Goal: Task Accomplishment & Management: Manage account settings

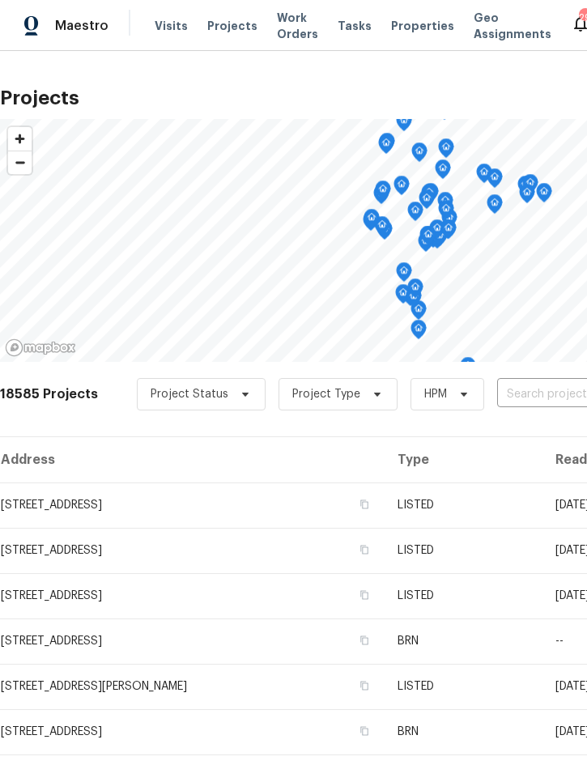
click at [530, 394] on input "text" at bounding box center [589, 394] width 185 height 25
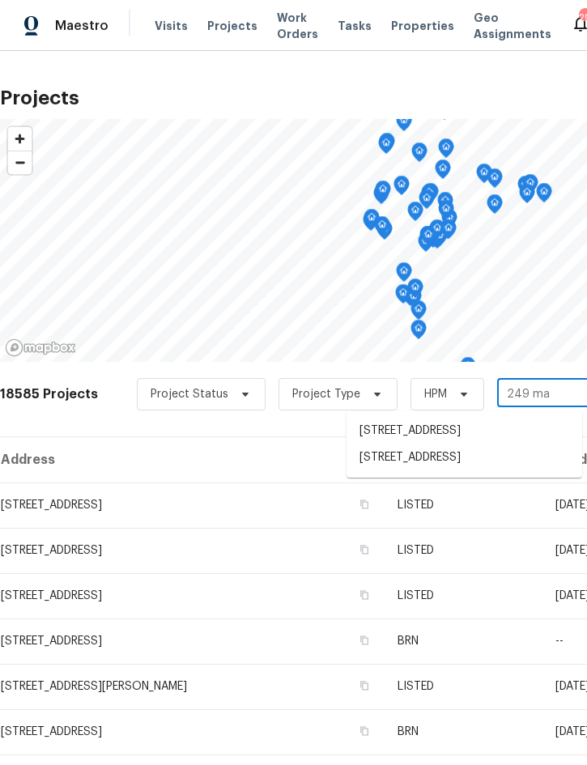
type input "249 maj"
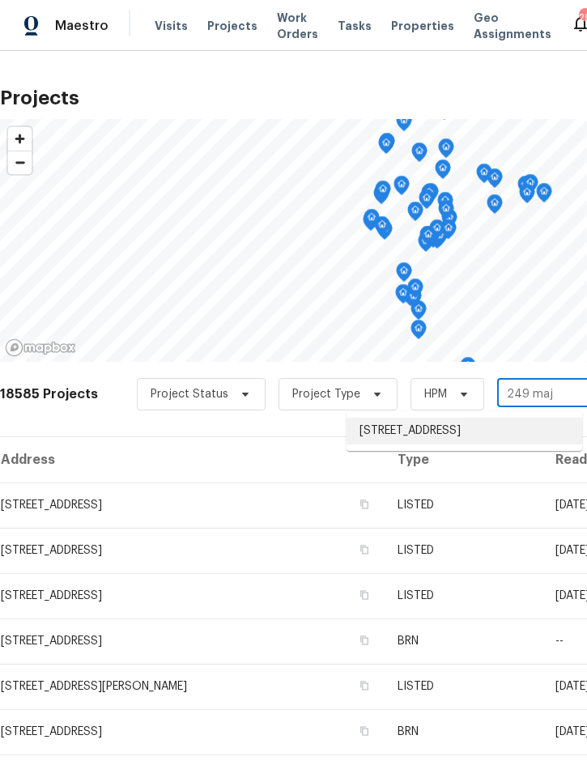
click at [432, 437] on li "249 Majestic Gardens Ln, Winter Haven, FL 33880" at bounding box center [465, 431] width 236 height 27
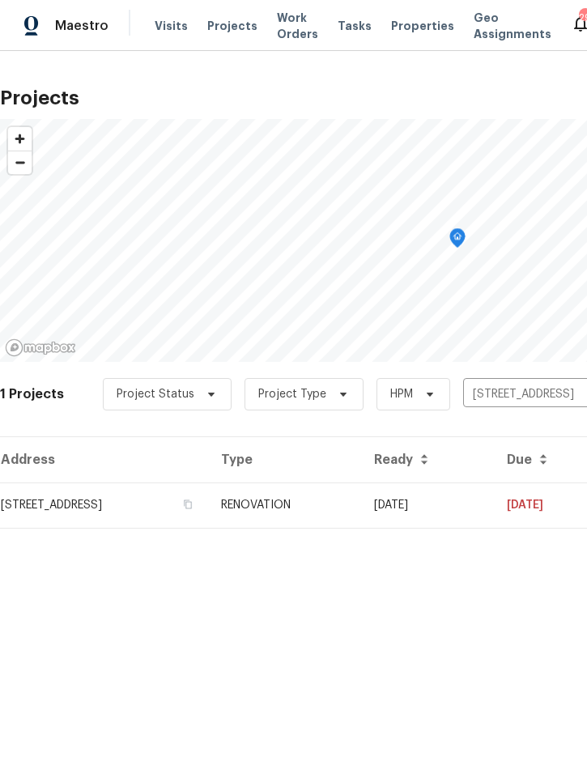
click at [361, 493] on td "RENOVATION" at bounding box center [284, 505] width 153 height 45
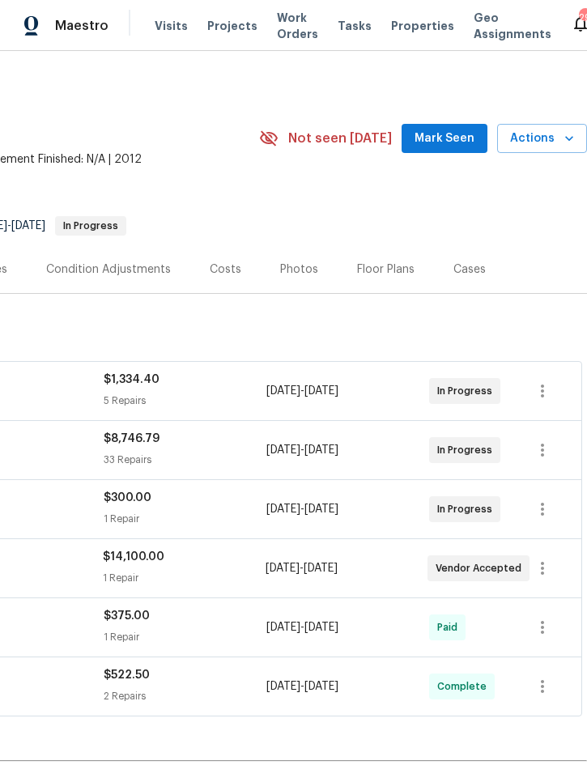
scroll to position [0, 328]
click at [539, 139] on span "Actions" at bounding box center [542, 139] width 64 height 20
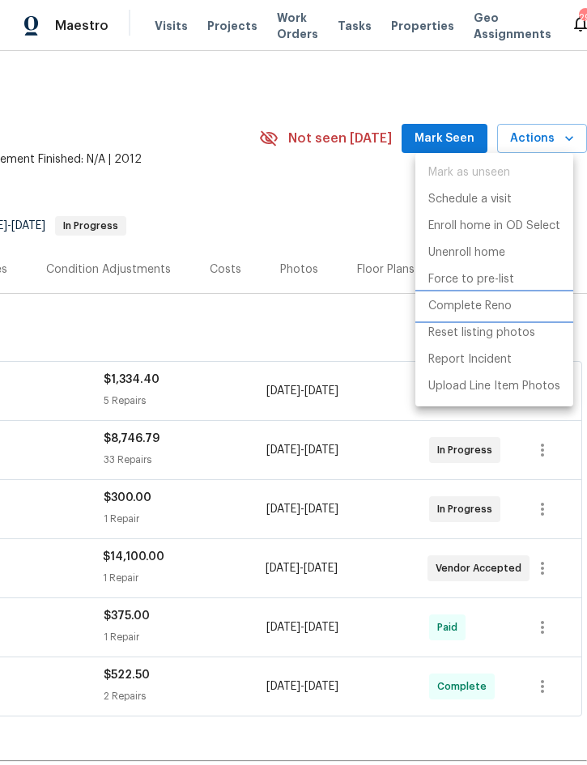
click at [487, 310] on p "Complete Reno" at bounding box center [469, 306] width 83 height 17
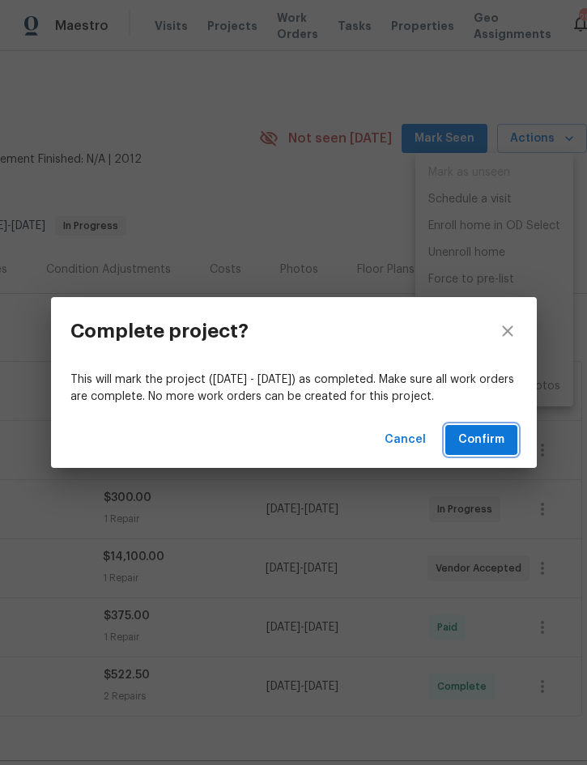
click at [472, 439] on span "Confirm" at bounding box center [481, 440] width 46 height 20
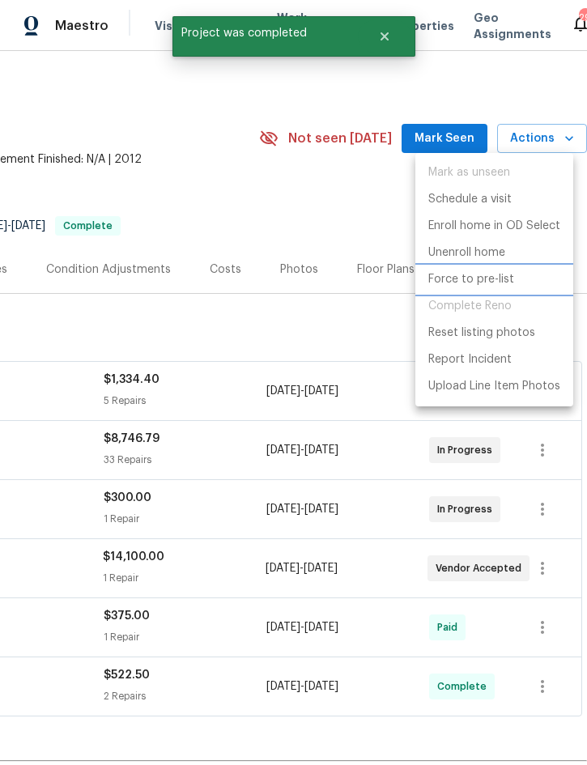
click at [491, 280] on p "Force to pre-list" at bounding box center [471, 279] width 86 height 17
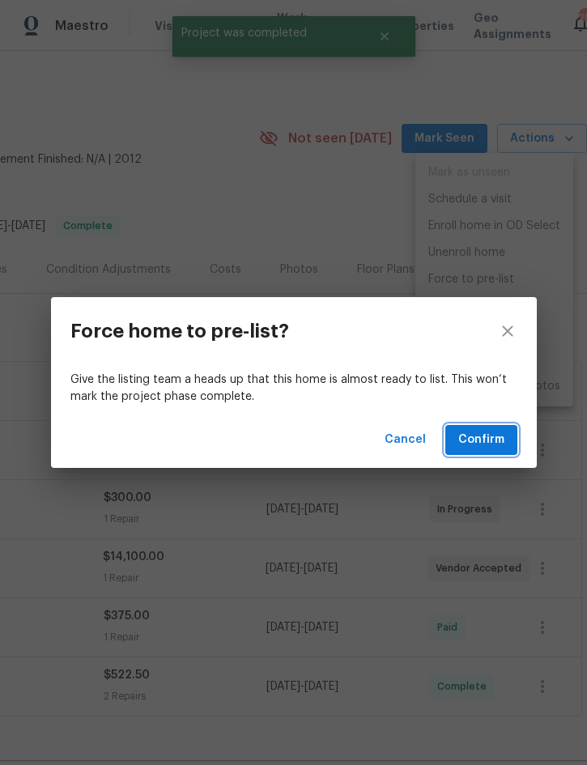
click at [482, 441] on span "Confirm" at bounding box center [481, 440] width 46 height 20
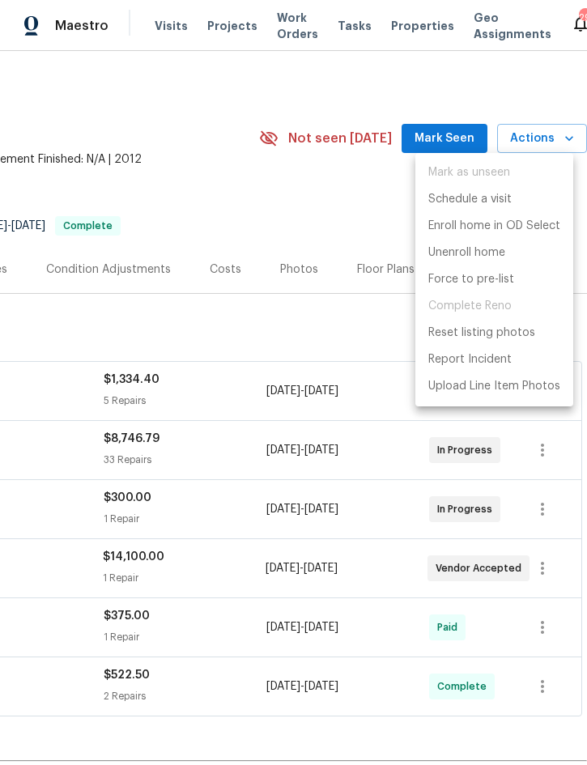
click at [292, 180] on div at bounding box center [293, 382] width 587 height 765
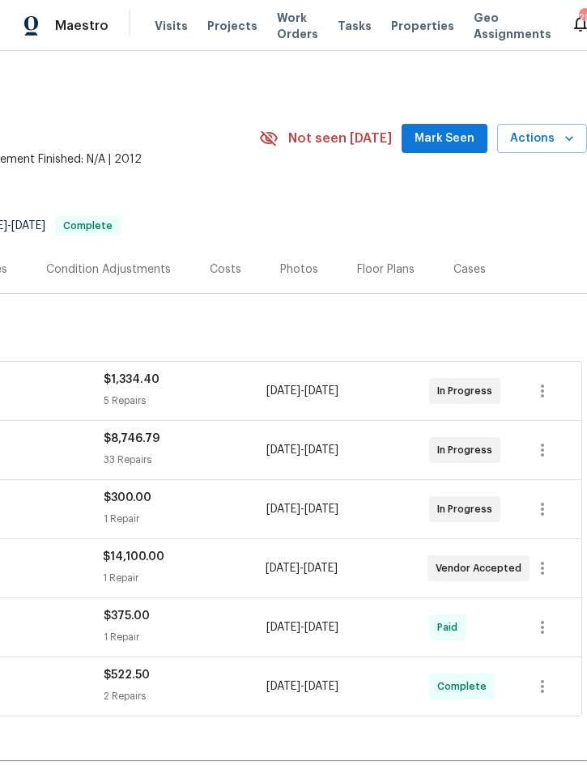
click at [225, 279] on div "Costs" at bounding box center [225, 269] width 70 height 48
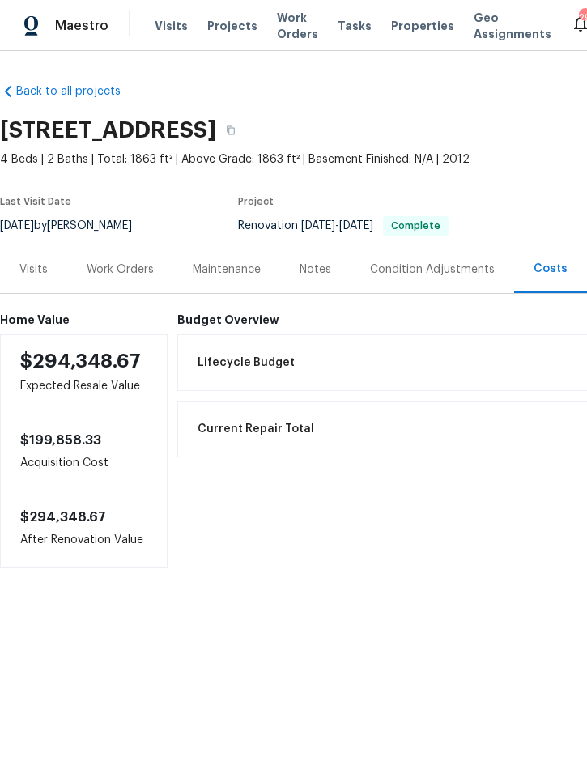
click at [224, 32] on span "Projects" at bounding box center [232, 26] width 50 height 16
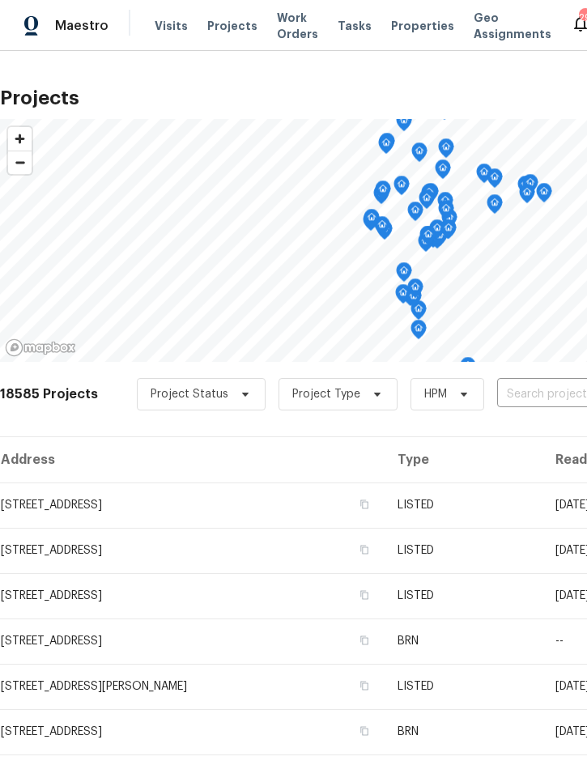
click at [524, 396] on input "text" at bounding box center [589, 394] width 185 height 25
type input "2005 vi"
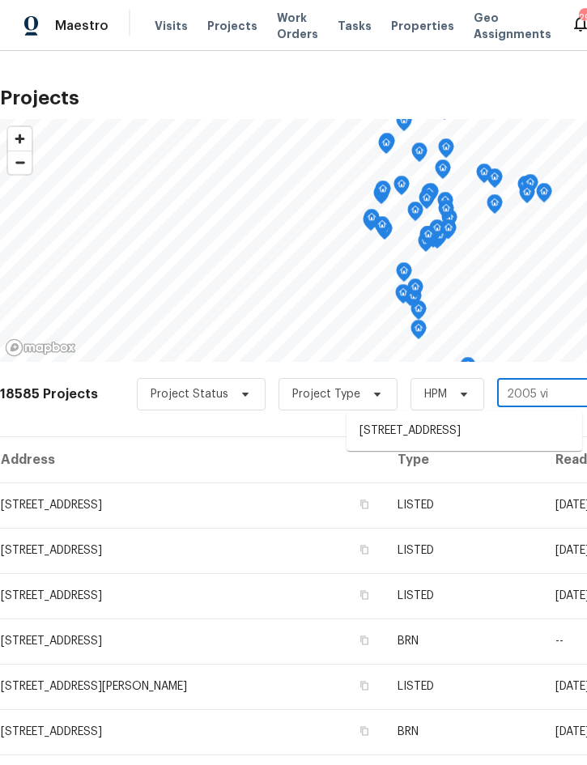
click at [447, 438] on li "[STREET_ADDRESS]" at bounding box center [465, 431] width 236 height 27
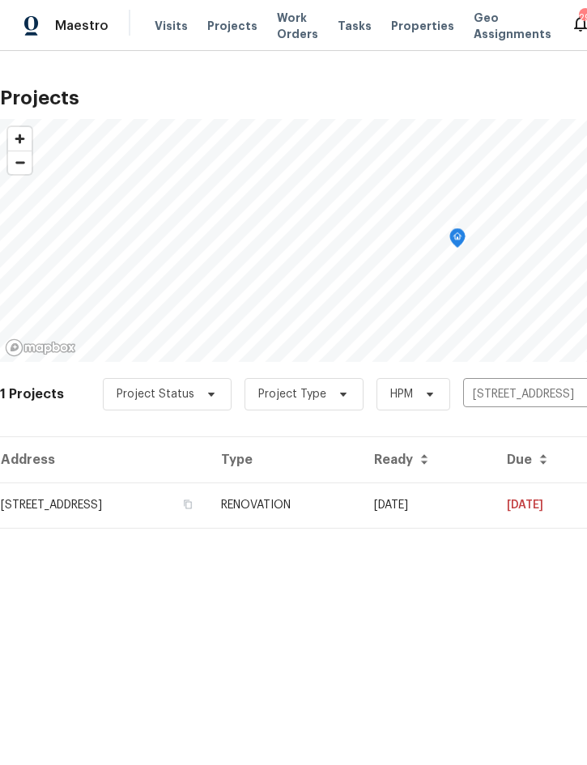
click at [361, 497] on td "RENOVATION" at bounding box center [284, 505] width 153 height 45
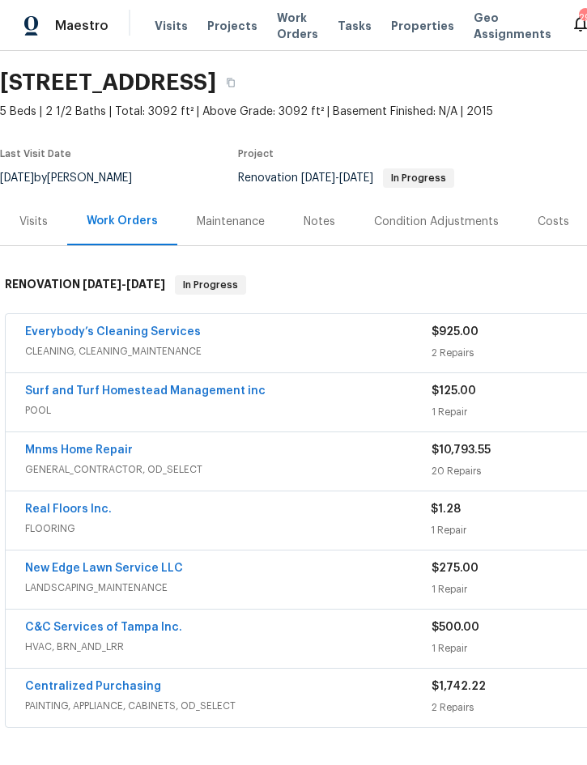
scroll to position [49, 0]
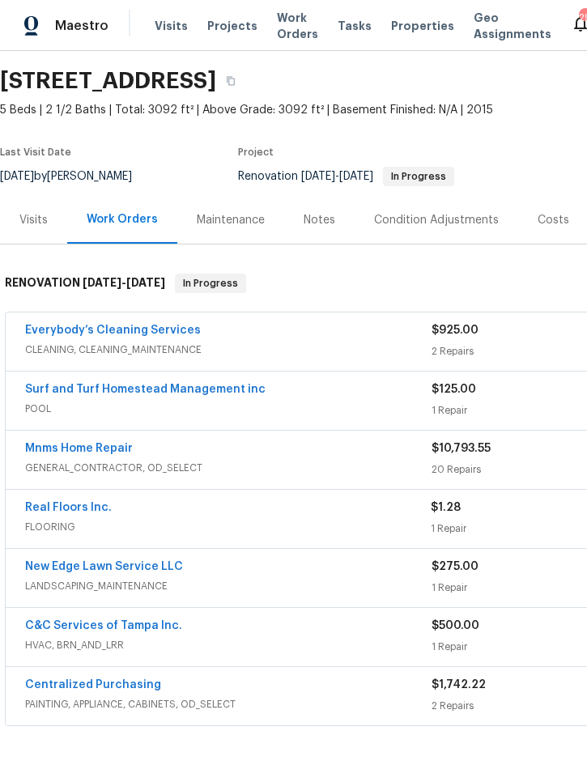
click at [351, 339] on div "Everybody’s Cleaning Services" at bounding box center [228, 331] width 407 height 19
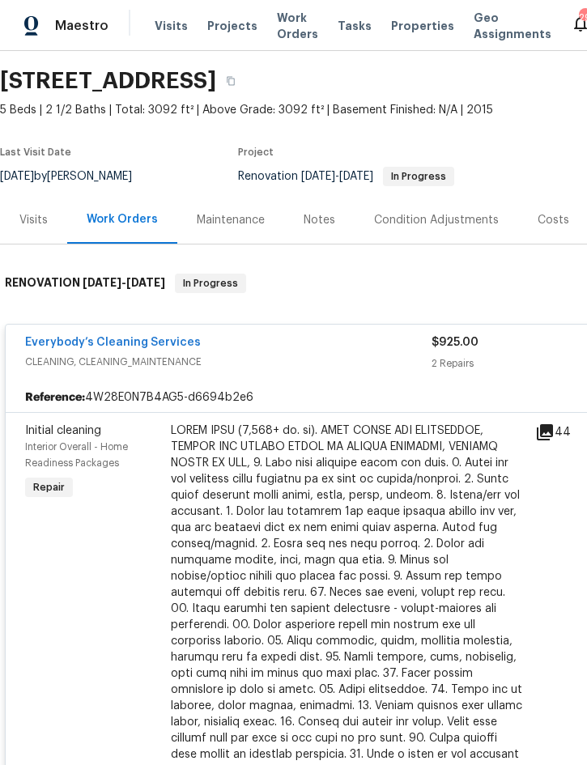
scroll to position [49, 0]
click at [393, 543] on div at bounding box center [348, 618] width 355 height 389
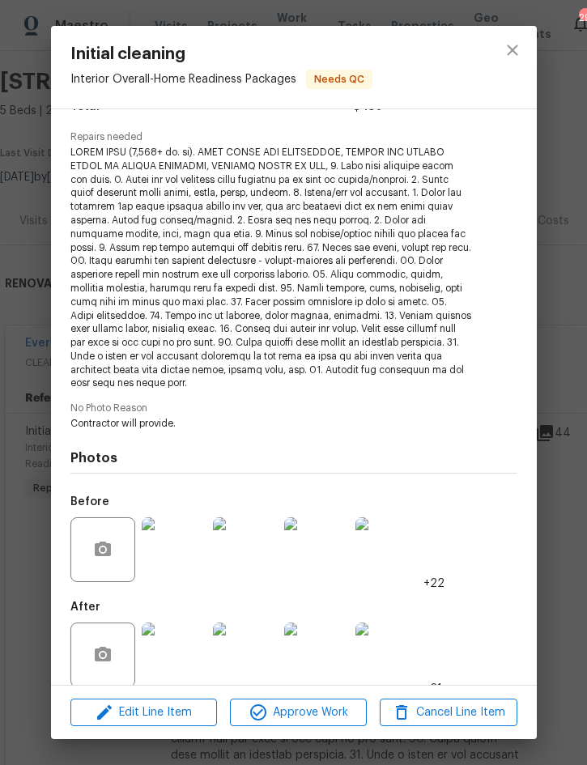
scroll to position [151, 0]
click at [173, 625] on img at bounding box center [174, 656] width 65 height 65
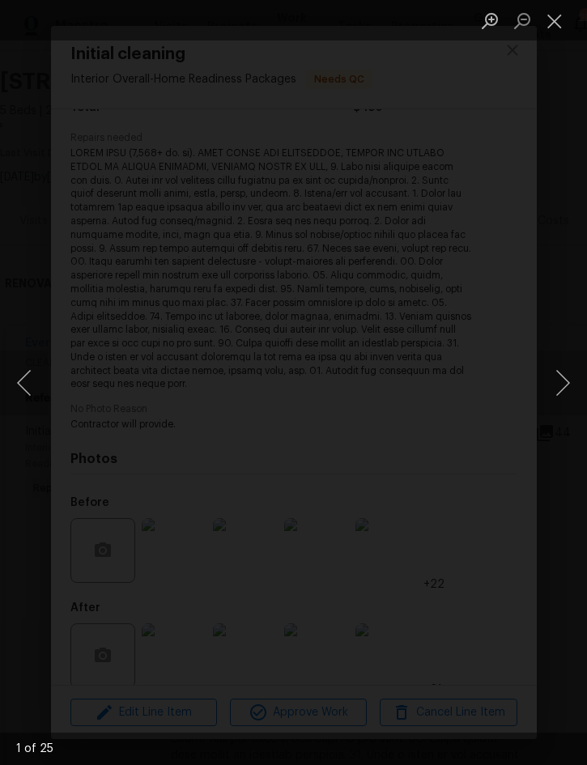
click at [564, 378] on button "Next image" at bounding box center [563, 383] width 49 height 65
click at [564, 381] on button "Next image" at bounding box center [563, 383] width 49 height 65
click at [560, 386] on button "Next image" at bounding box center [563, 383] width 49 height 65
click at [560, 384] on button "Next image" at bounding box center [563, 383] width 49 height 65
click at [561, 380] on button "Next image" at bounding box center [563, 383] width 49 height 65
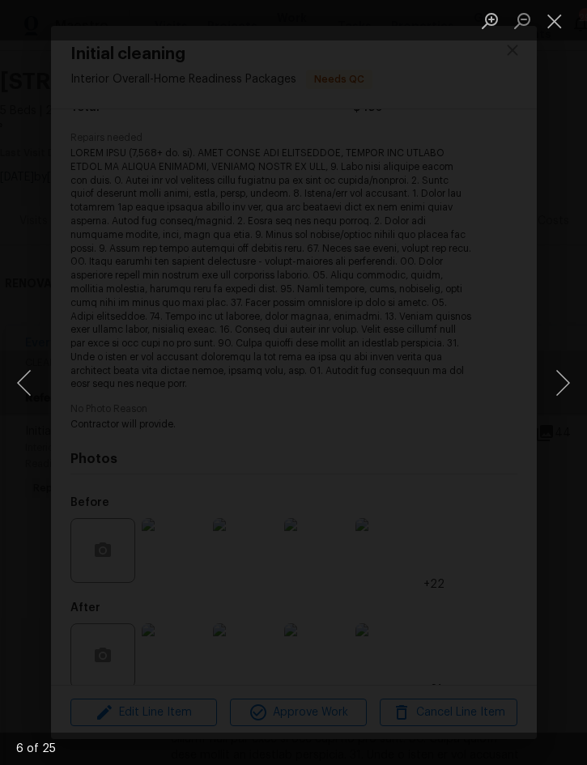
click at [561, 383] on button "Next image" at bounding box center [563, 383] width 49 height 65
click at [561, 377] on button "Next image" at bounding box center [563, 383] width 49 height 65
click at [559, 377] on button "Next image" at bounding box center [563, 383] width 49 height 65
click at [567, 385] on button "Next image" at bounding box center [563, 383] width 49 height 65
click at [560, 386] on button "Next image" at bounding box center [563, 383] width 49 height 65
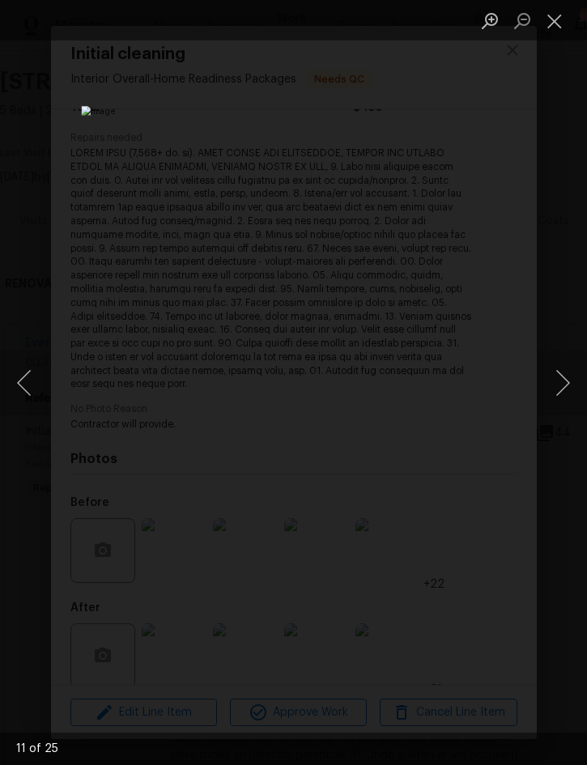
click at [560, 386] on button "Next image" at bounding box center [563, 383] width 49 height 65
click at [560, 388] on button "Next image" at bounding box center [563, 383] width 49 height 65
click at [547, 26] on button "Close lightbox" at bounding box center [555, 20] width 32 height 28
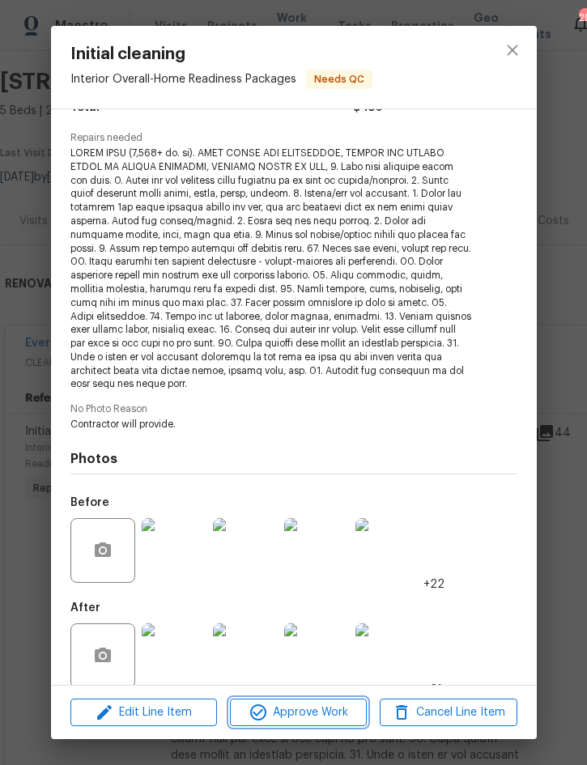
click at [321, 713] on span "Approve Work" at bounding box center [298, 713] width 127 height 20
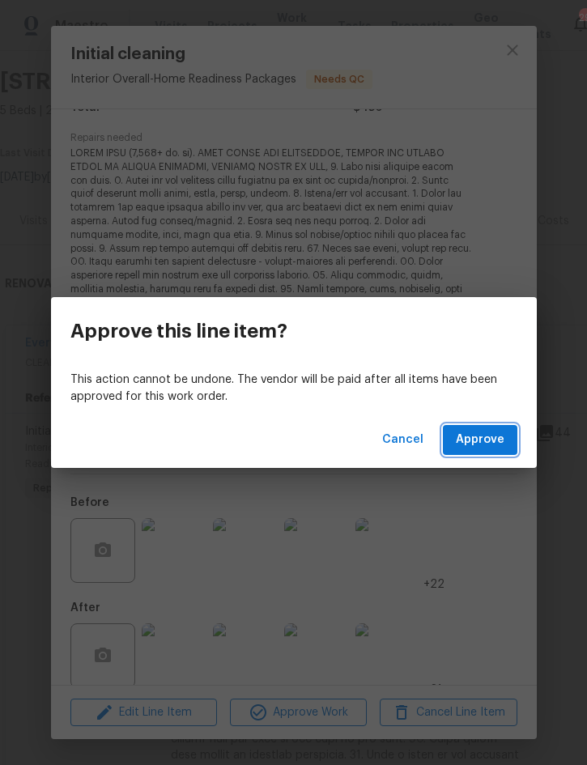
click at [475, 433] on span "Approve" at bounding box center [480, 440] width 49 height 20
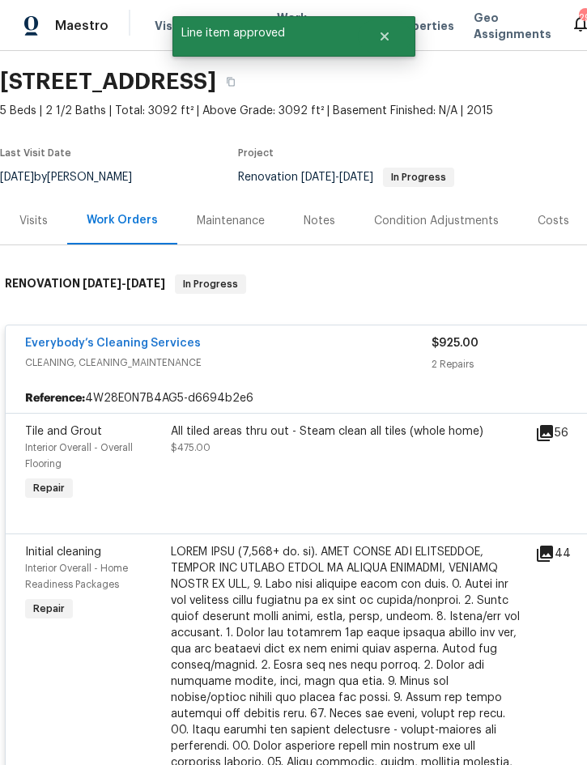
click at [361, 445] on div "All tiled areas thru out - Steam clean all tiles (whole home) $475.00" at bounding box center [348, 440] width 355 height 32
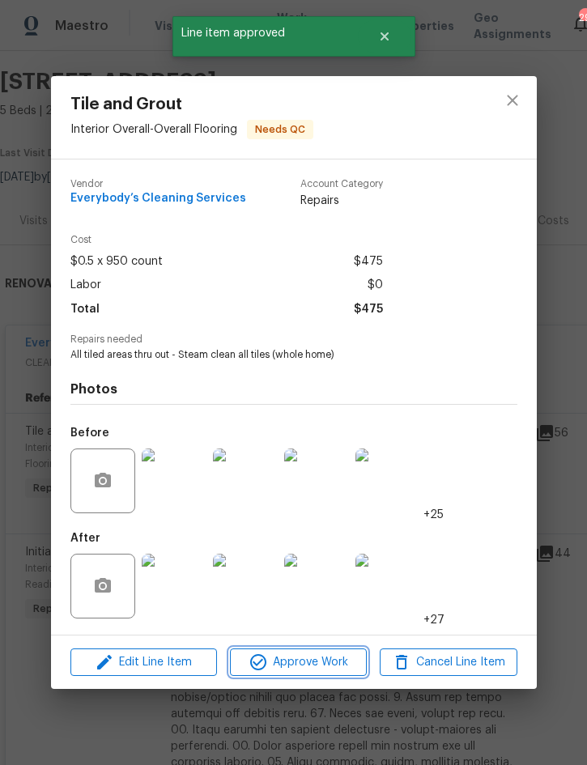
click at [307, 661] on span "Approve Work" at bounding box center [298, 663] width 127 height 20
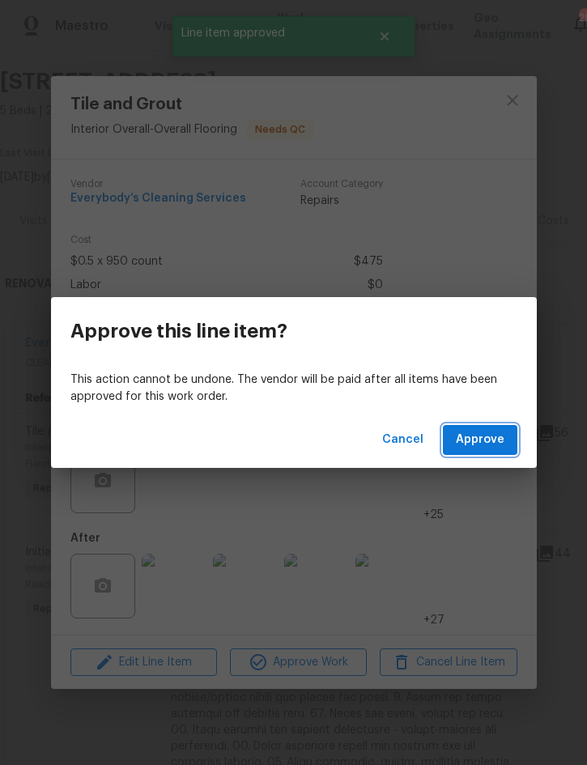
click at [491, 432] on span "Approve" at bounding box center [480, 440] width 49 height 20
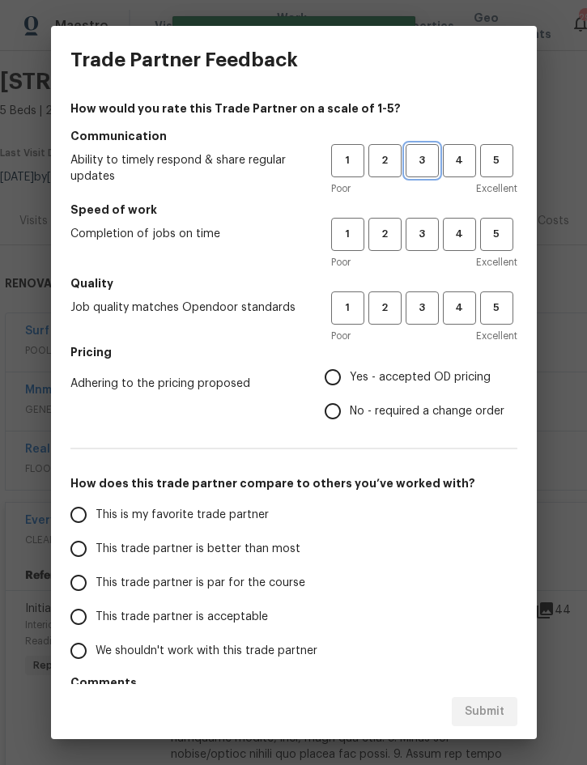
click at [419, 166] on span "3" at bounding box center [422, 160] width 30 height 19
click at [420, 231] on span "3" at bounding box center [422, 234] width 30 height 19
click at [423, 313] on span "3" at bounding box center [422, 308] width 30 height 19
click at [431, 380] on span "Yes - accepted OD pricing" at bounding box center [420, 377] width 141 height 17
click at [350, 380] on input "Yes - accepted OD pricing" at bounding box center [333, 377] width 34 height 34
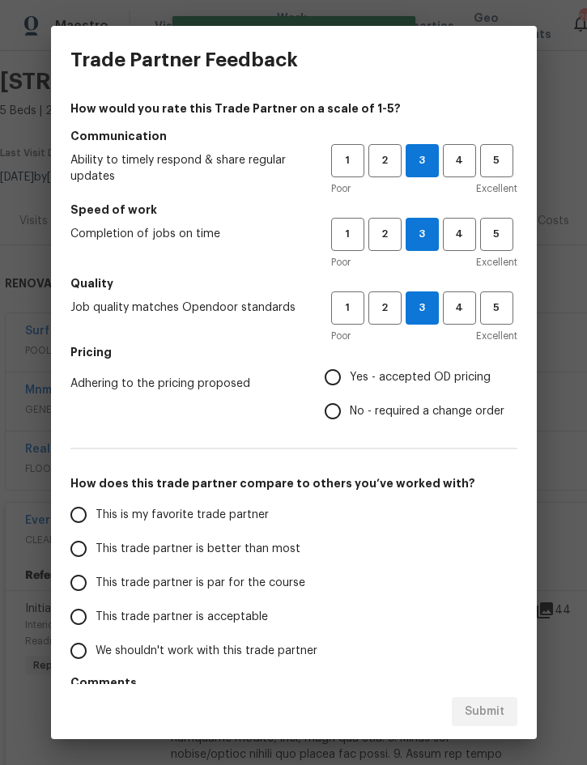
radio input "true"
click at [240, 554] on span "This trade partner is better than most" at bounding box center [198, 549] width 205 height 17
click at [96, 554] on input "This trade partner is better than most" at bounding box center [79, 549] width 34 height 34
click at [486, 711] on span "Submit" at bounding box center [485, 712] width 40 height 20
radio input "true"
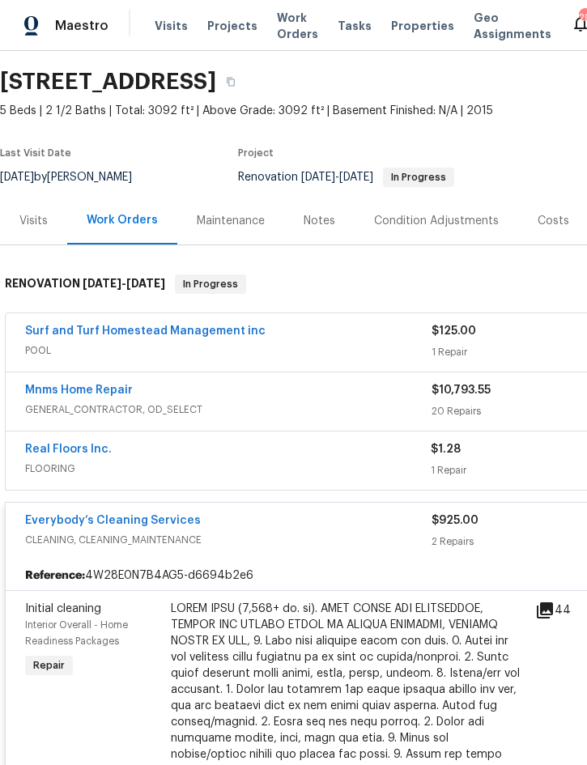
click at [79, 454] on link "Real Floors Inc." at bounding box center [68, 449] width 87 height 11
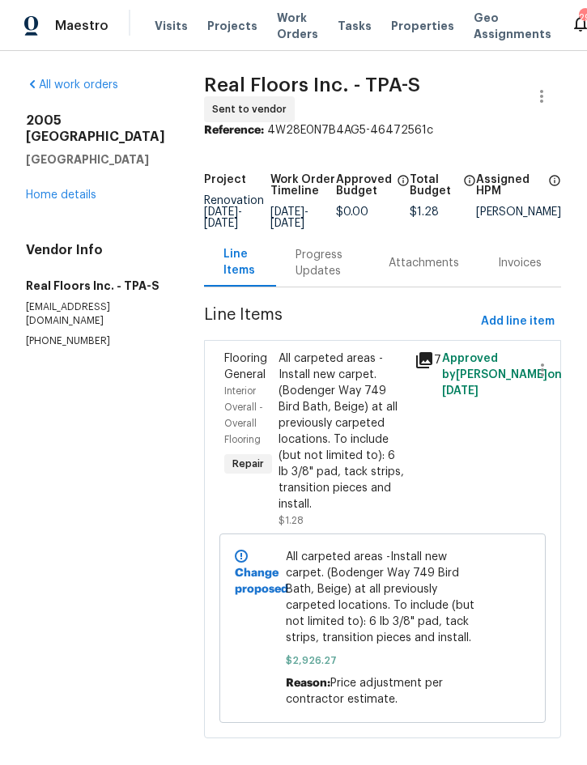
scroll to position [13, 0]
click at [79, 190] on link "Home details" at bounding box center [61, 195] width 70 height 11
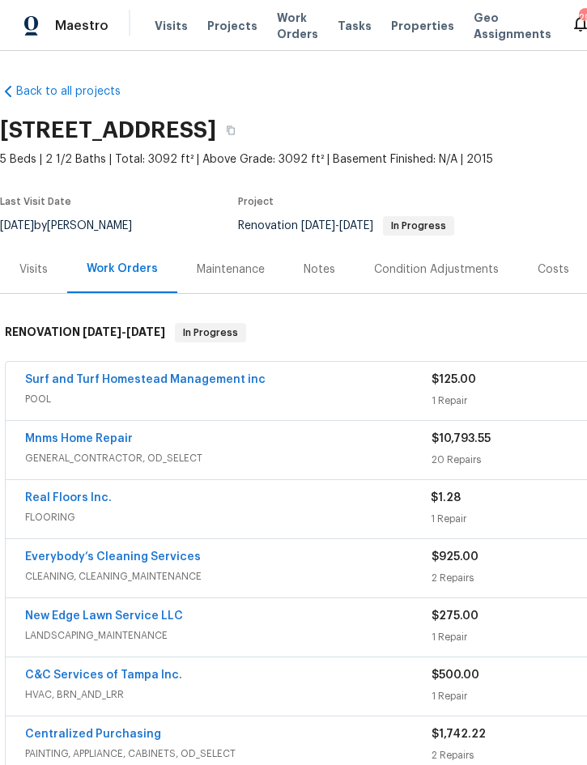
click at [555, 262] on div "Costs" at bounding box center [554, 270] width 32 height 16
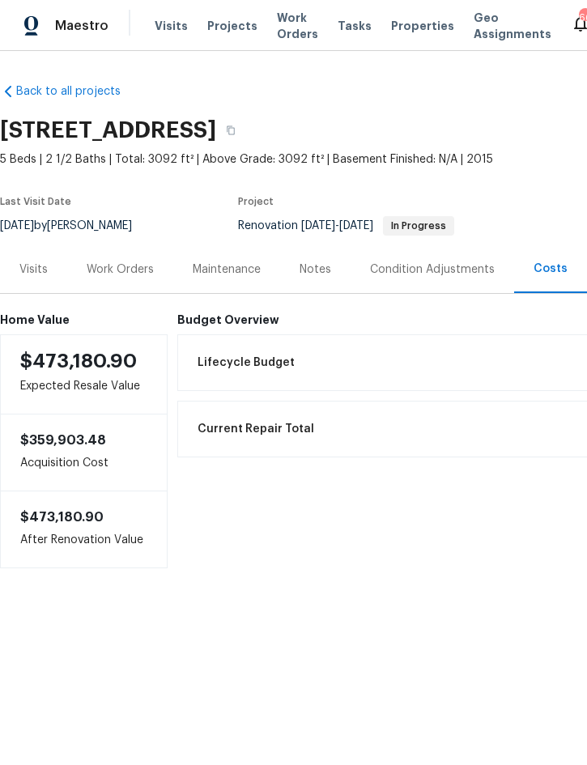
click at [121, 278] on div "Work Orders" at bounding box center [120, 269] width 106 height 48
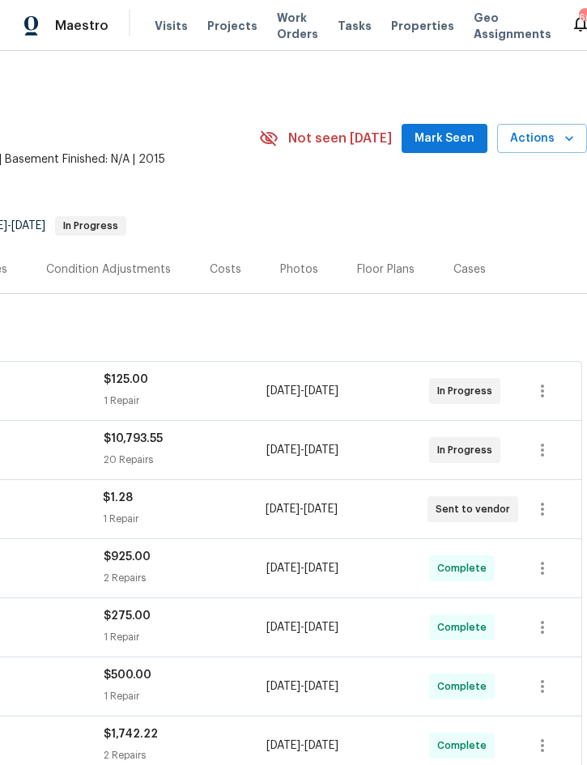
scroll to position [0, 328]
click at [550, 135] on span "Actions" at bounding box center [542, 139] width 64 height 20
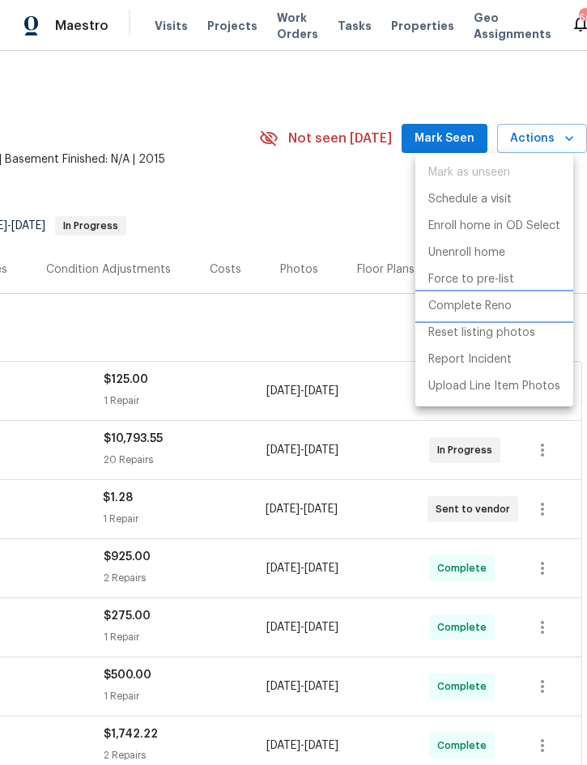
click at [490, 306] on p "Complete Reno" at bounding box center [469, 306] width 83 height 17
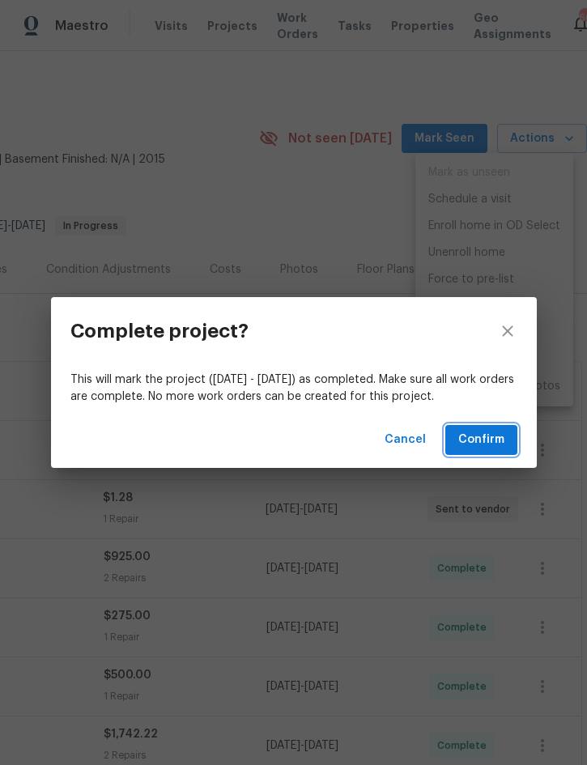
click at [486, 441] on span "Confirm" at bounding box center [481, 440] width 46 height 20
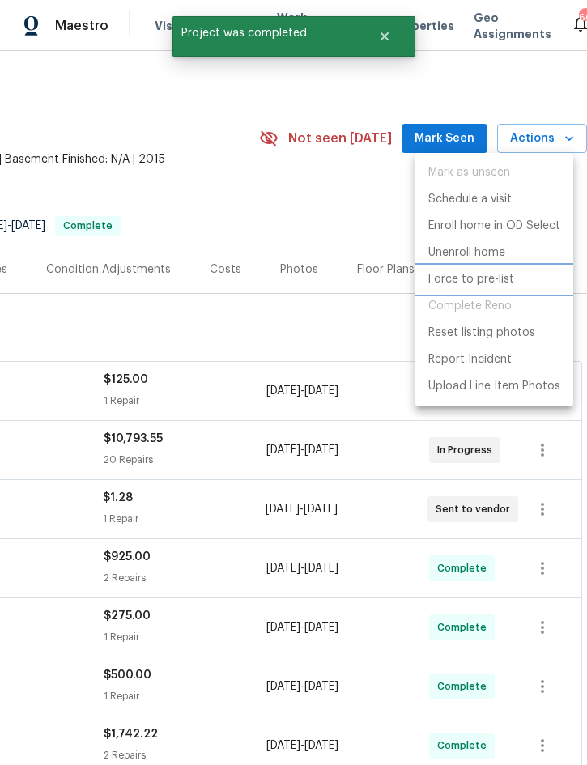
click at [497, 283] on p "Force to pre-list" at bounding box center [471, 279] width 86 height 17
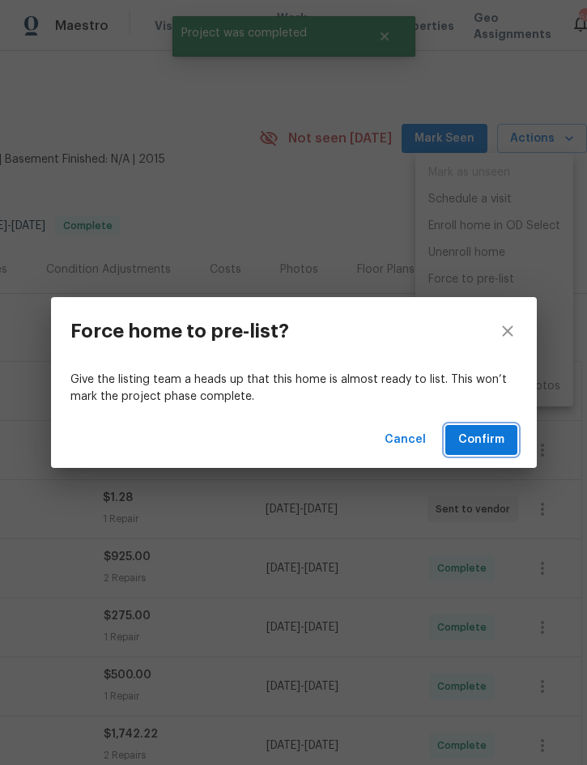
click at [494, 436] on span "Confirm" at bounding box center [481, 440] width 46 height 20
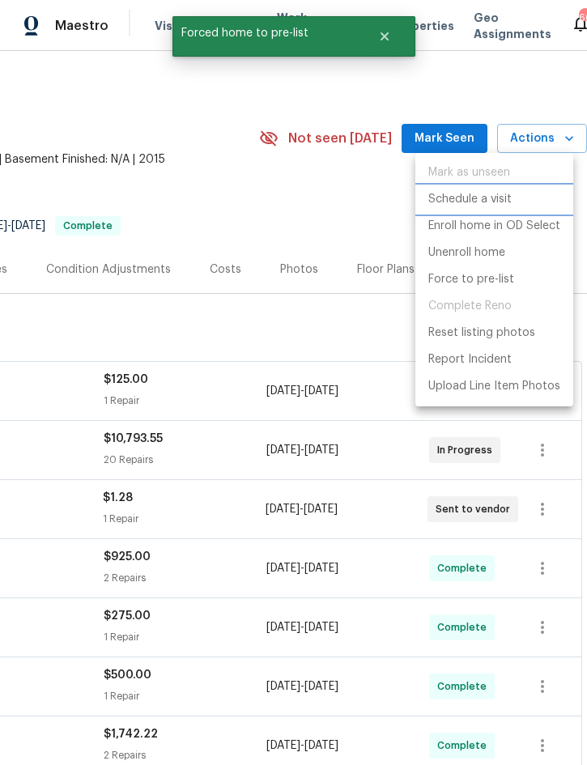
click at [494, 198] on p "Schedule a visit" at bounding box center [469, 199] width 83 height 17
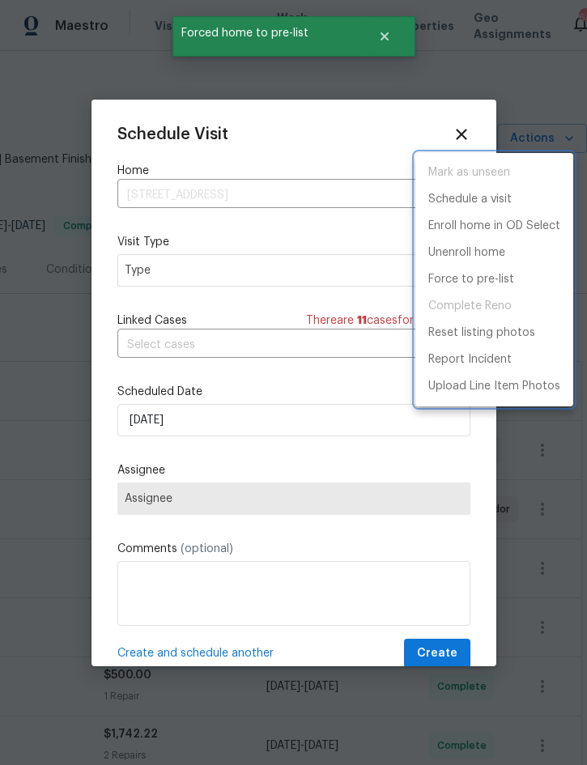
click at [332, 135] on div at bounding box center [293, 382] width 587 height 765
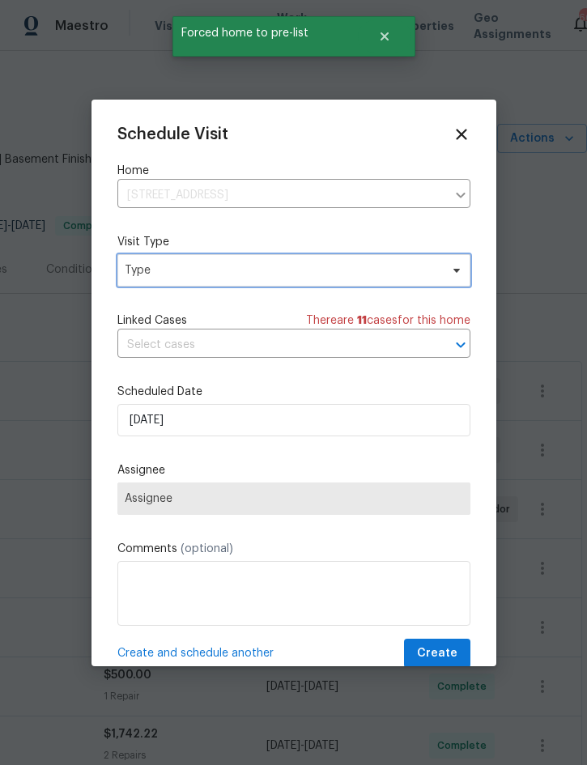
click at [292, 283] on span "Type" at bounding box center [293, 270] width 353 height 32
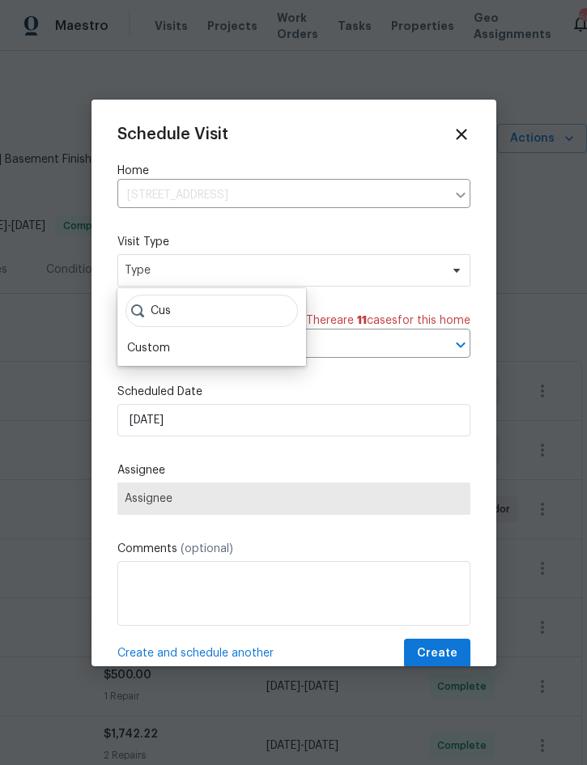
type input "Cus"
click at [161, 345] on div "Custom" at bounding box center [148, 348] width 43 height 16
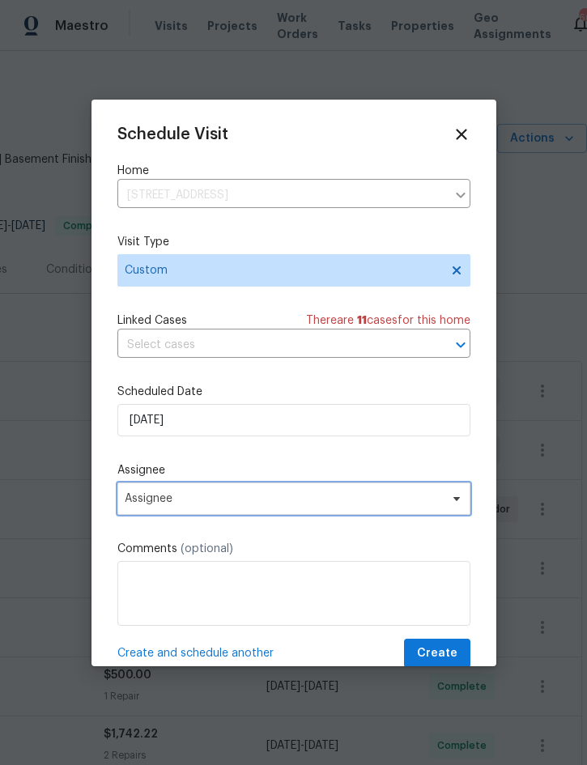
click at [239, 496] on span "Assignee" at bounding box center [284, 498] width 318 height 13
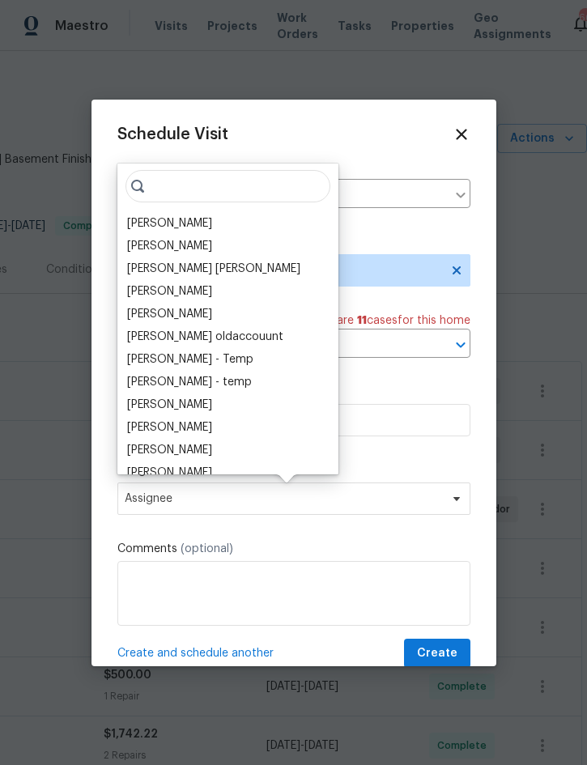
click at [189, 222] on div "[PERSON_NAME]" at bounding box center [169, 223] width 85 height 16
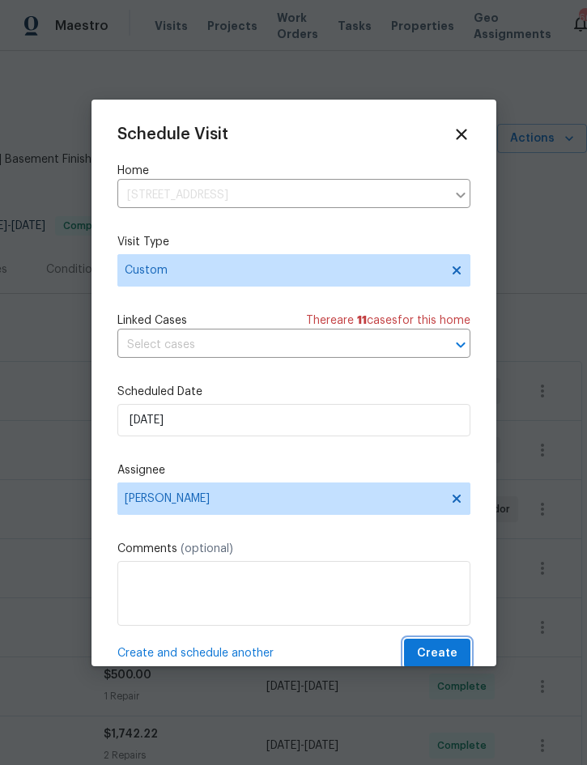
click at [440, 650] on span "Create" at bounding box center [437, 654] width 40 height 20
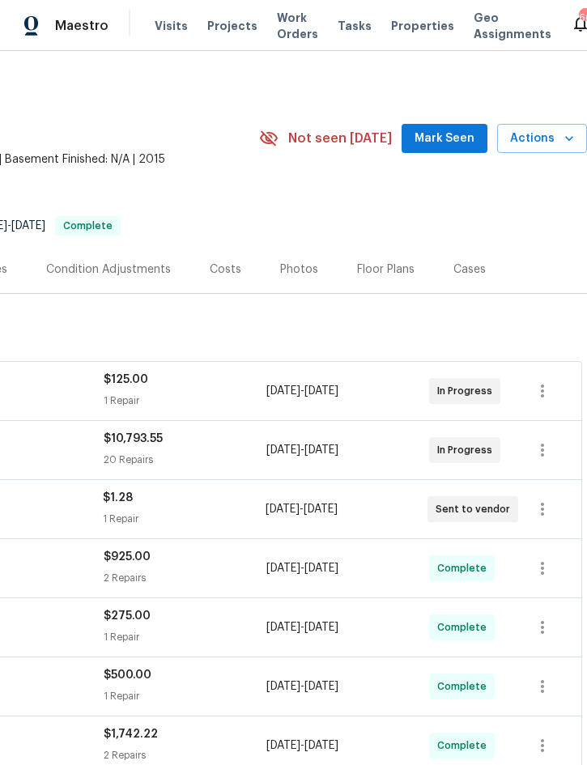
click at [159, 32] on span "Visits" at bounding box center [171, 26] width 33 height 16
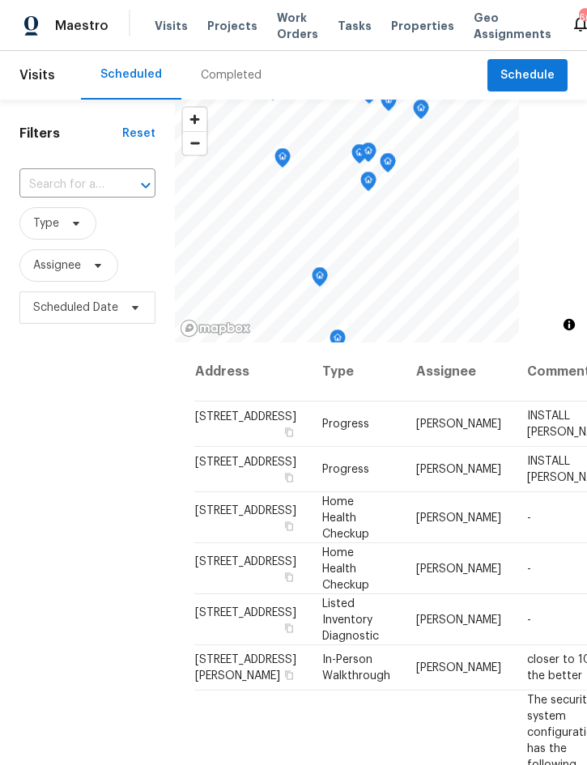
click at [83, 182] on input "text" at bounding box center [64, 185] width 91 height 25
type input "2005 via"
click at [45, 230] on li "[STREET_ADDRESS]" at bounding box center [86, 222] width 135 height 27
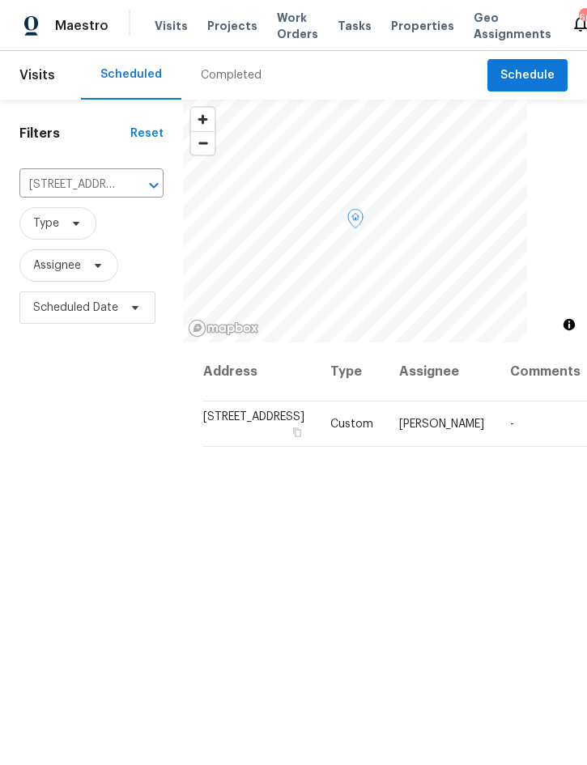
click at [0, 0] on icon at bounding box center [0, 0] width 0 height 0
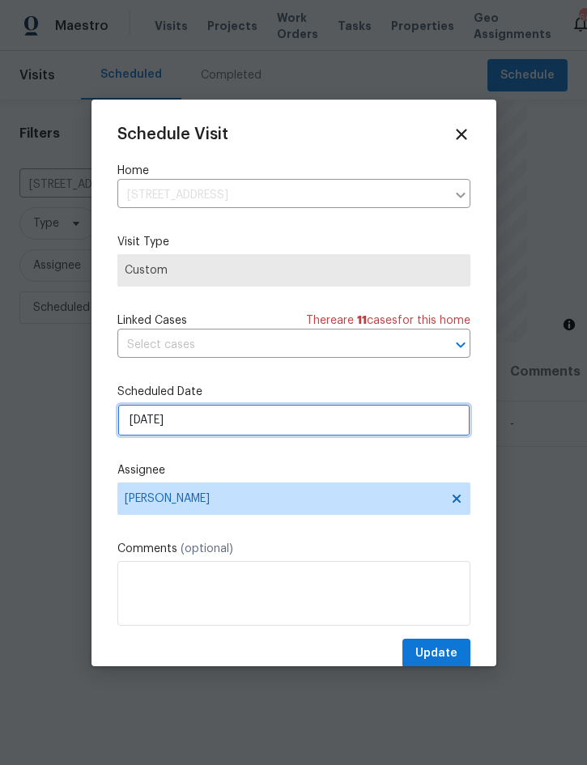
click at [223, 419] on input "[DATE]" at bounding box center [293, 420] width 353 height 32
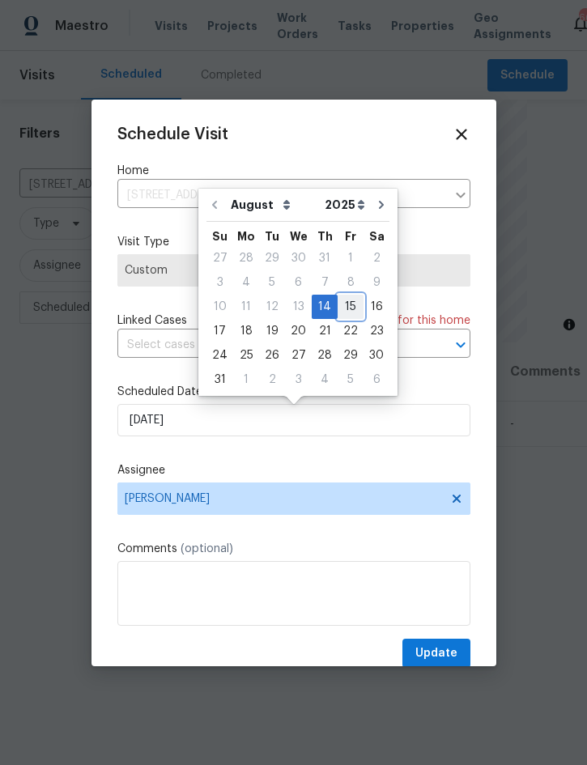
click at [344, 310] on div "15" at bounding box center [351, 307] width 26 height 23
type input "[DATE]"
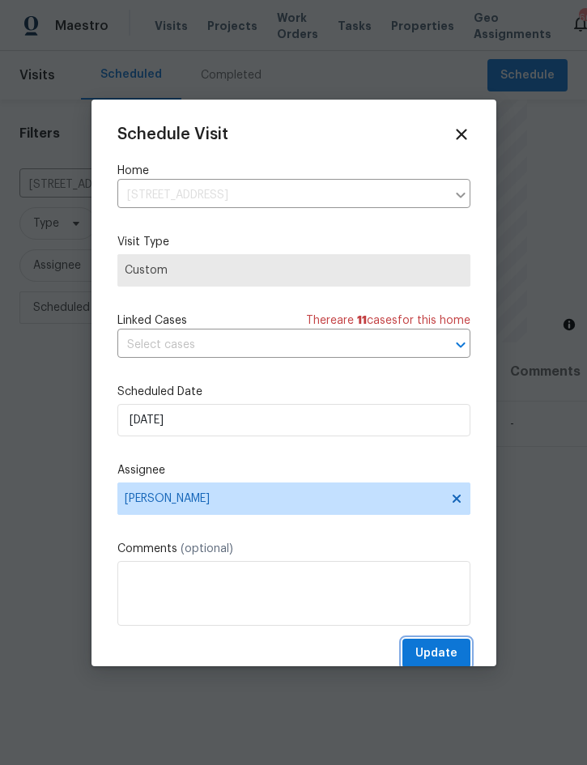
click at [439, 645] on button "Update" at bounding box center [437, 654] width 68 height 30
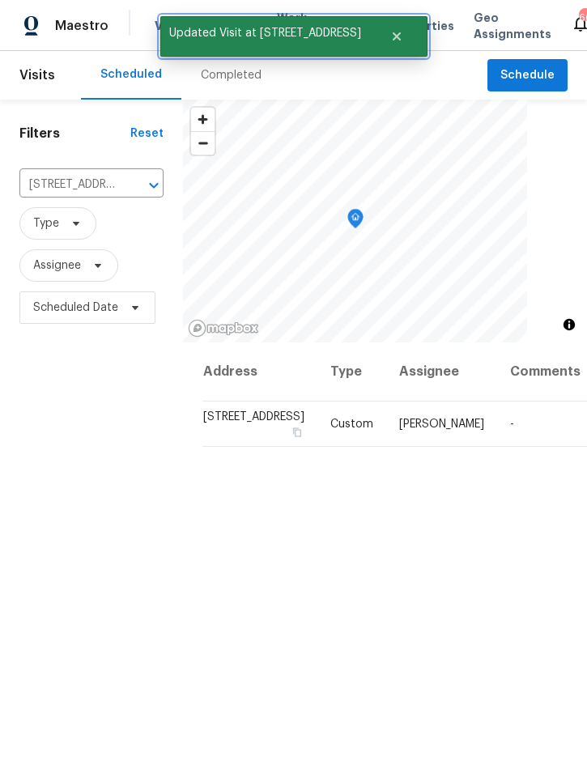
click at [402, 32] on button "Close" at bounding box center [396, 36] width 53 height 32
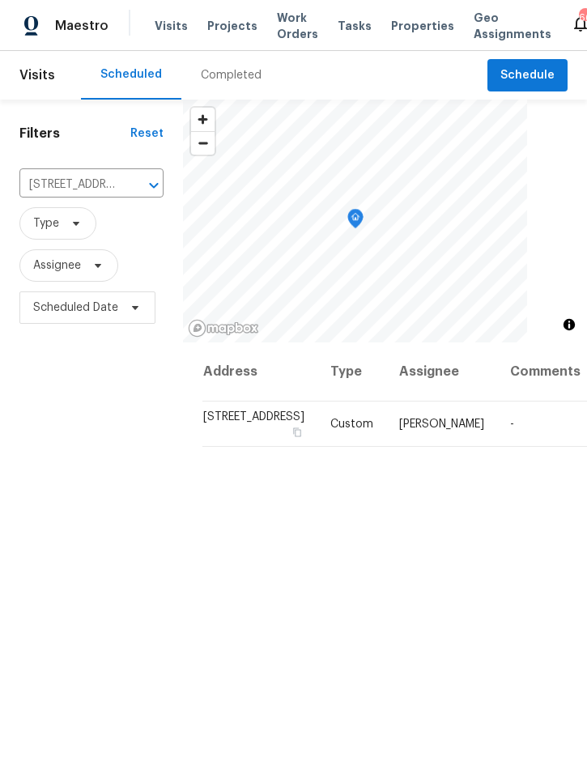
click at [222, 30] on span "Projects" at bounding box center [232, 26] width 50 height 16
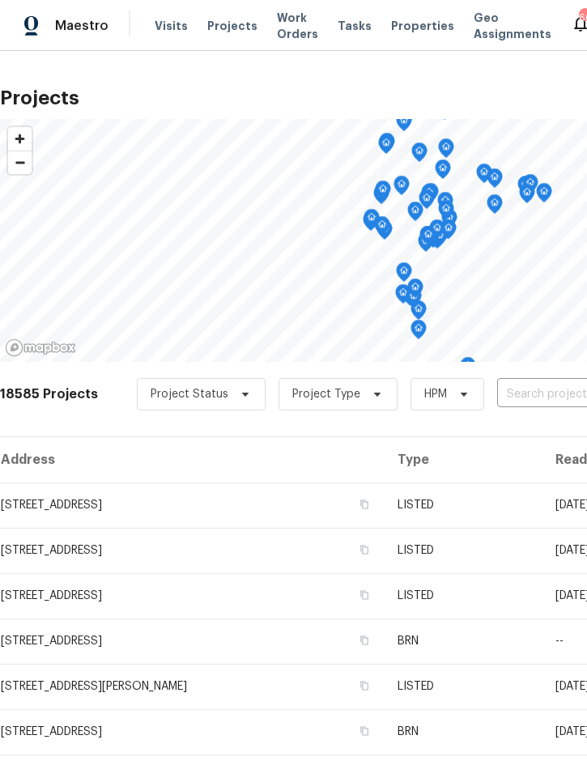
click at [530, 396] on input "text" at bounding box center [589, 394] width 185 height 25
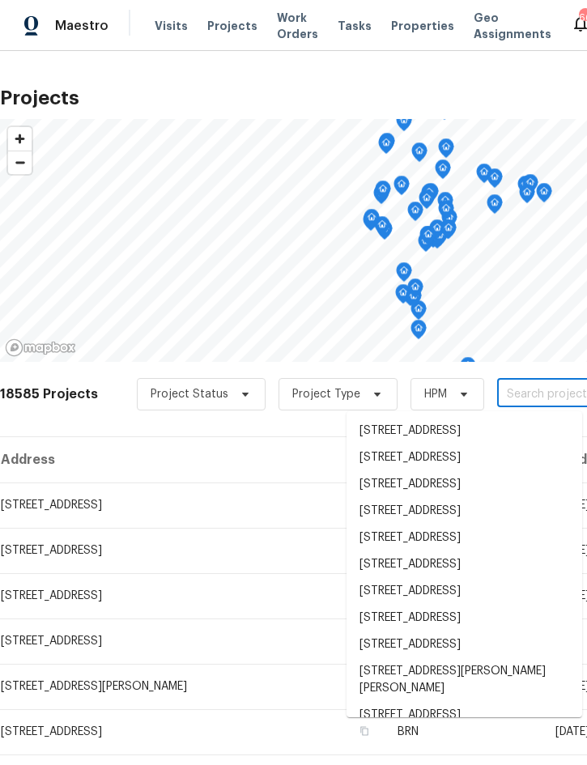
click at [526, 392] on input "text" at bounding box center [589, 394] width 185 height 25
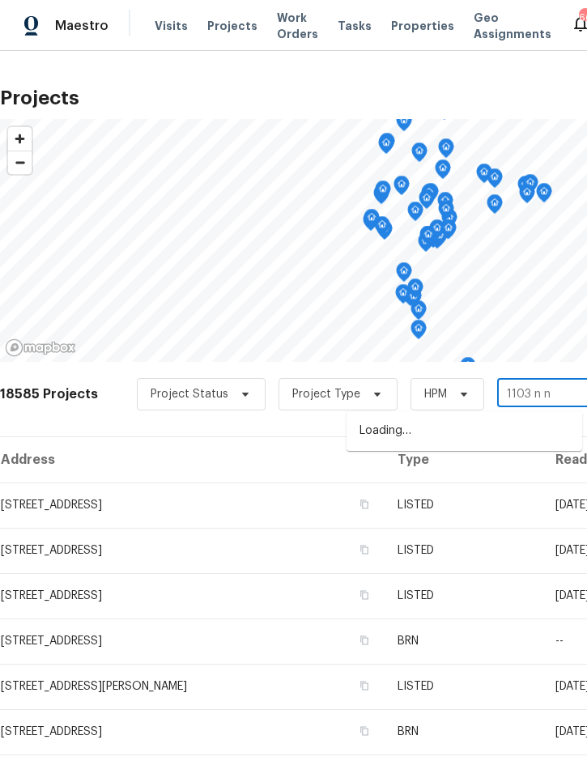
type input "1103 n na"
click at [482, 433] on li "[STREET_ADDRESS][PERSON_NAME]" at bounding box center [465, 431] width 236 height 27
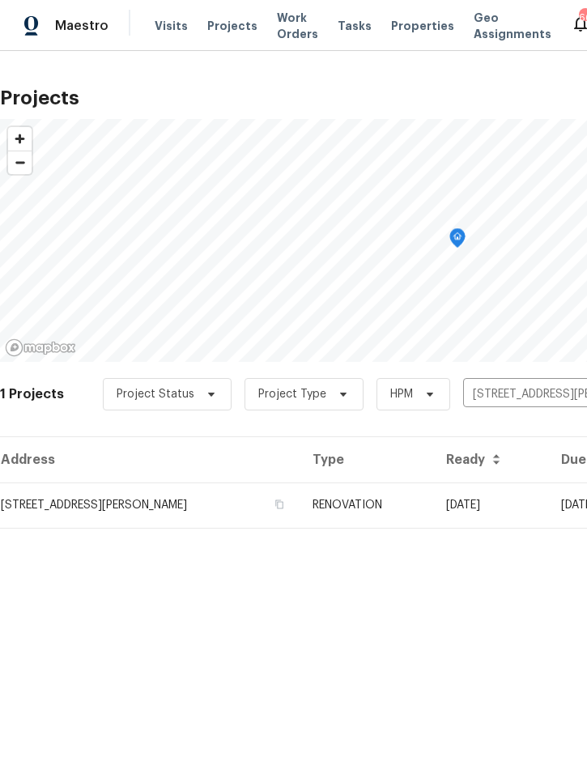
click at [454, 507] on td "[DATE]" at bounding box center [490, 505] width 115 height 45
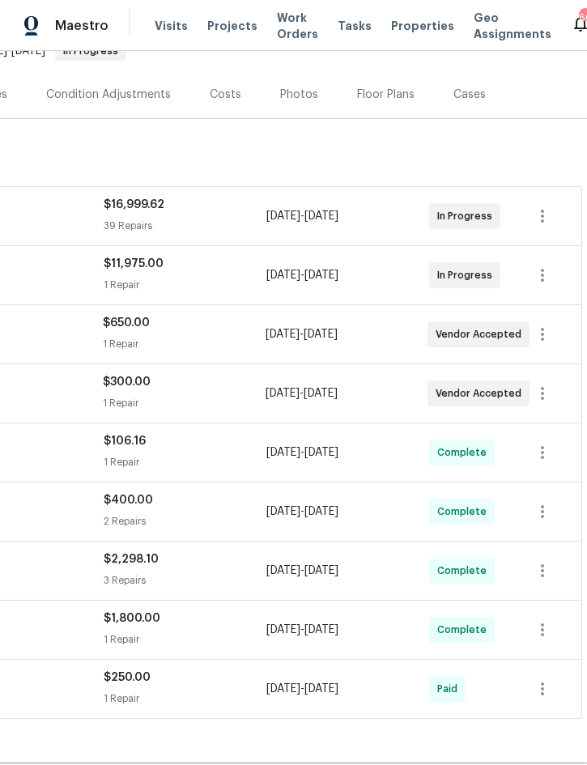
scroll to position [171, 328]
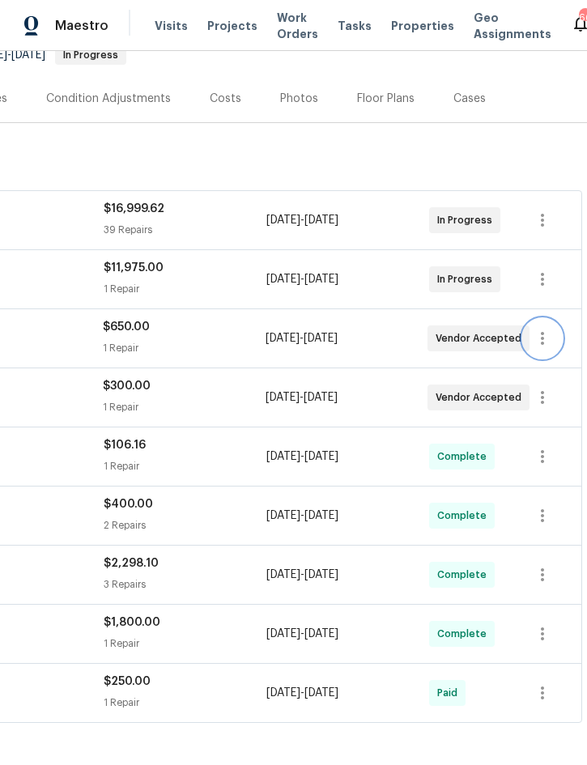
click at [548, 332] on icon "button" at bounding box center [542, 338] width 19 height 19
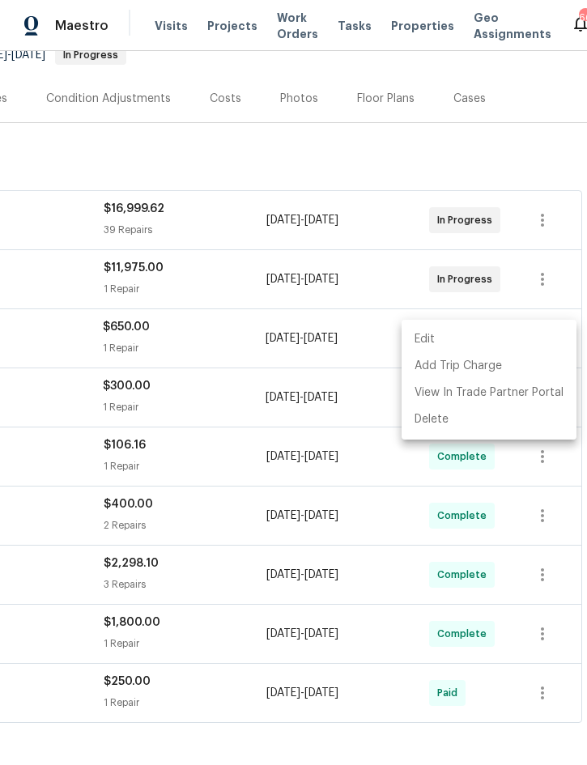
click at [472, 341] on li "Edit" at bounding box center [489, 339] width 175 height 27
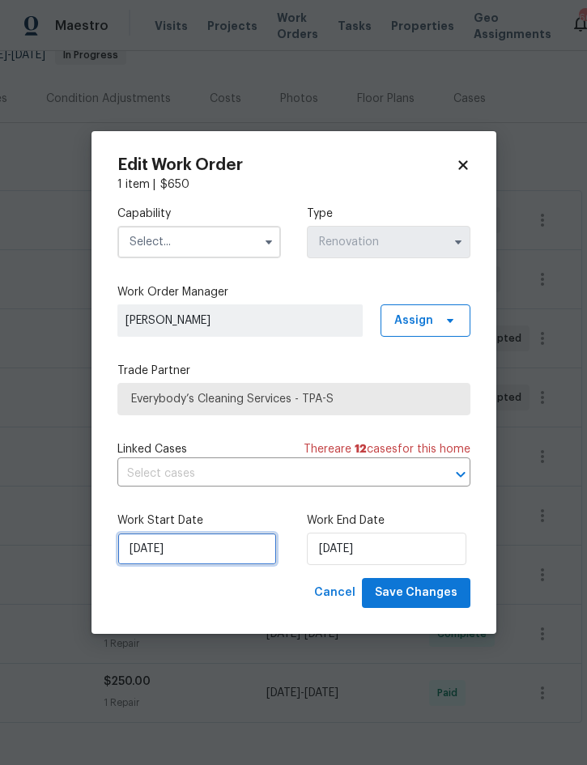
click at [197, 548] on input "[DATE]" at bounding box center [197, 549] width 160 height 32
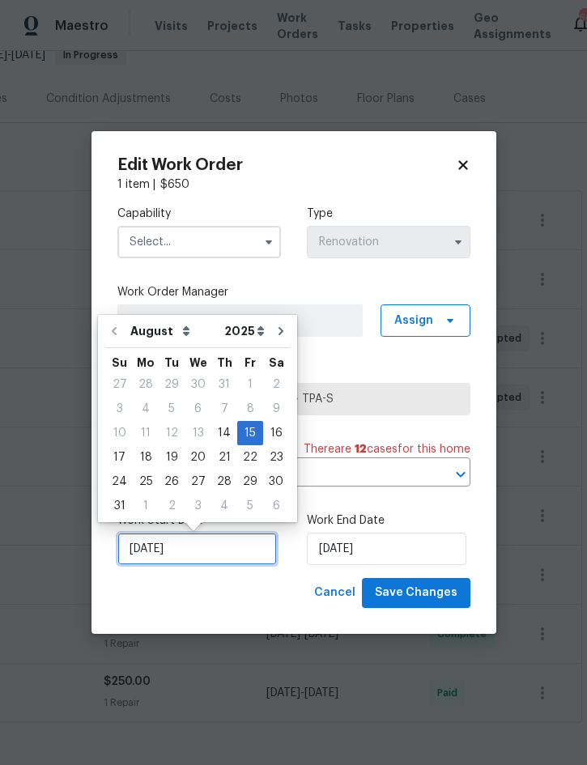
scroll to position [45, 0]
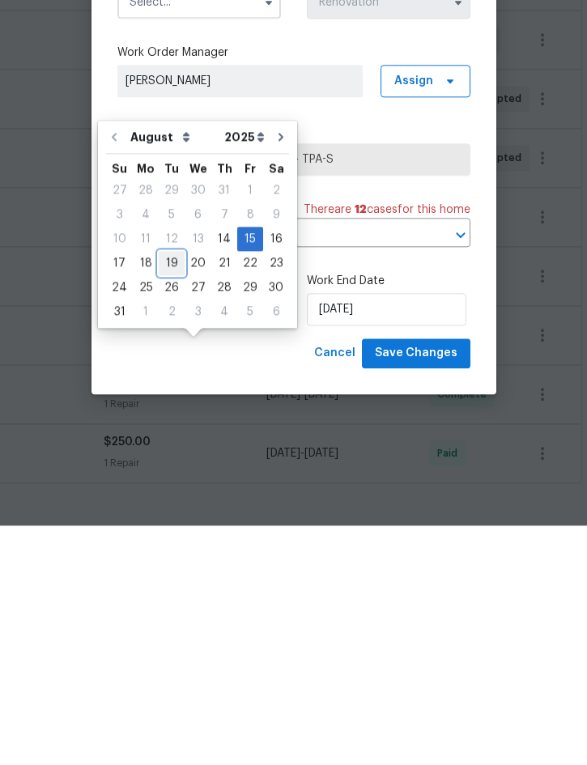
click at [163, 492] on div "19" at bounding box center [172, 503] width 26 height 23
type input "[DATE]"
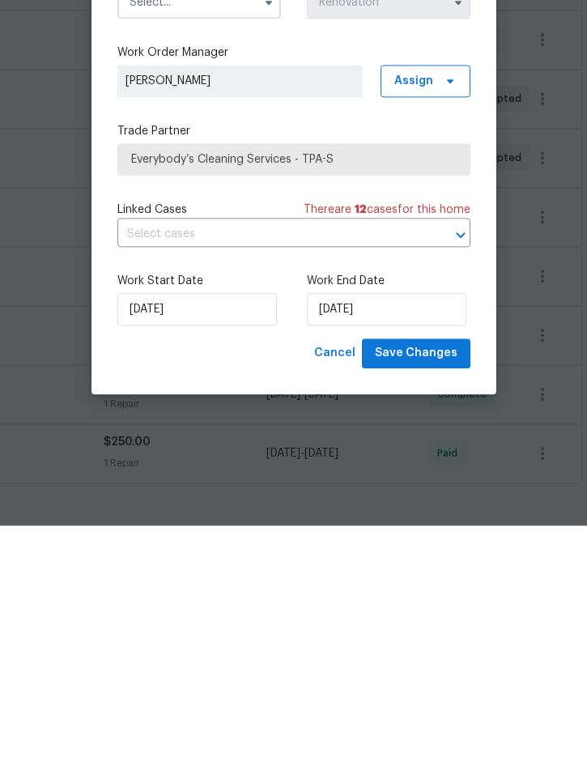
scroll to position [45, 0]
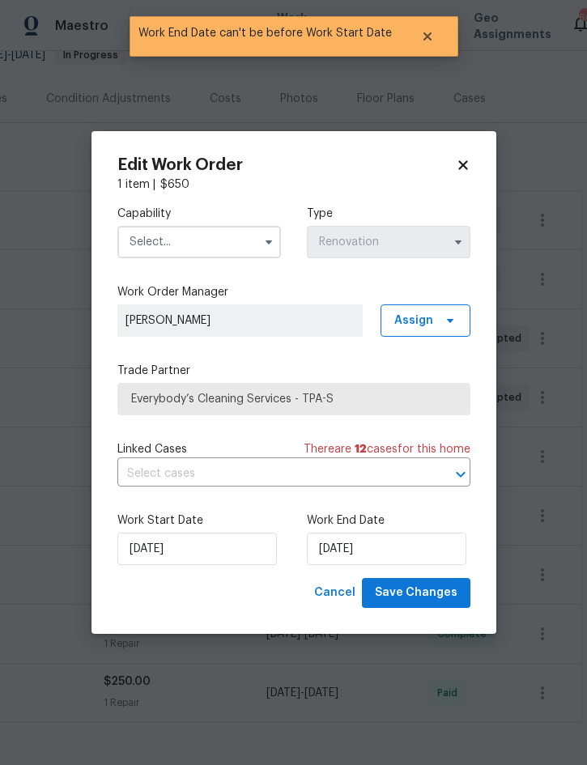
click at [211, 235] on input "text" at bounding box center [199, 242] width 164 height 32
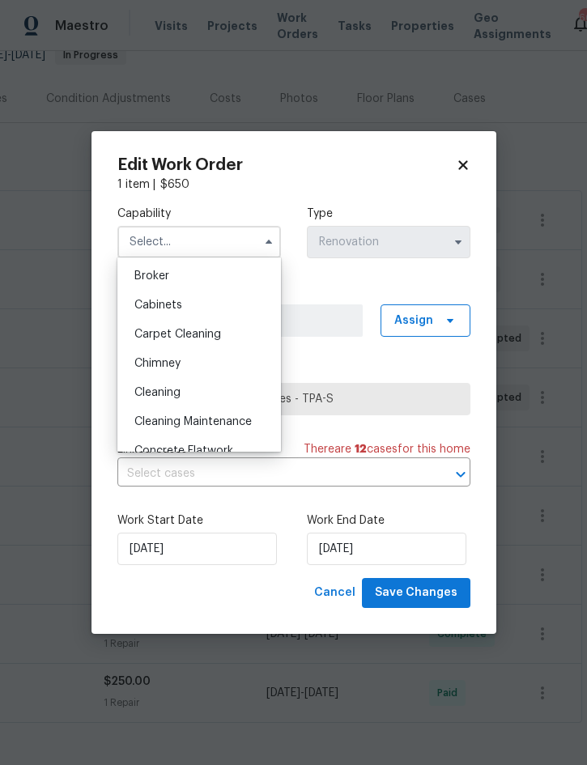
scroll to position [116, 0]
click at [215, 344] on div "Carpet Cleaning" at bounding box center [199, 335] width 156 height 29
type input "Carpet Cleaning"
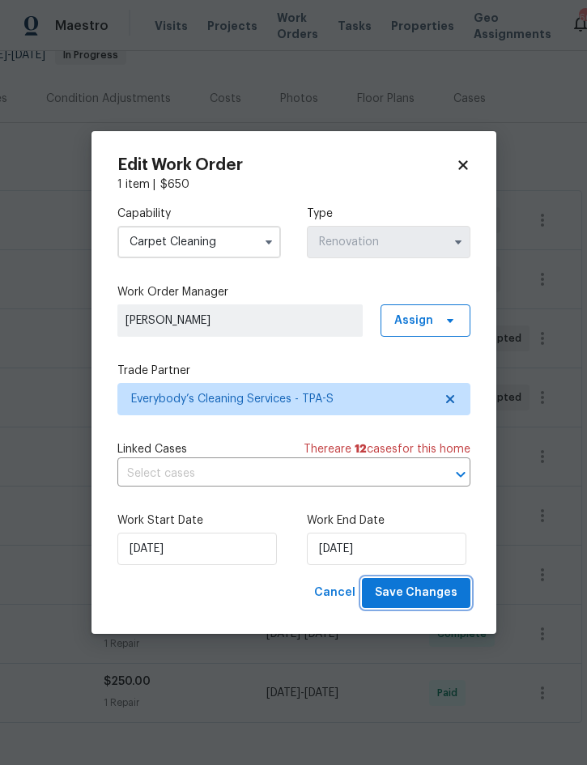
click at [418, 594] on span "Save Changes" at bounding box center [416, 593] width 83 height 20
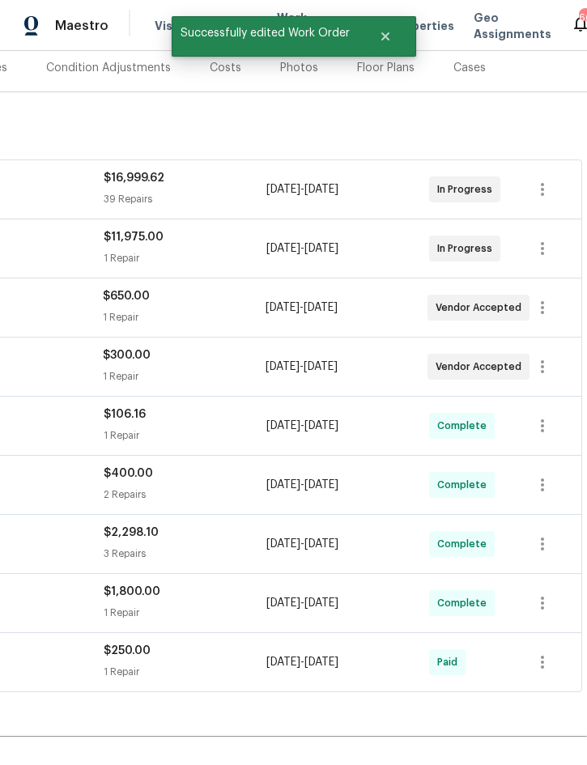
scroll to position [202, 328]
click at [549, 357] on icon "button" at bounding box center [542, 366] width 19 height 19
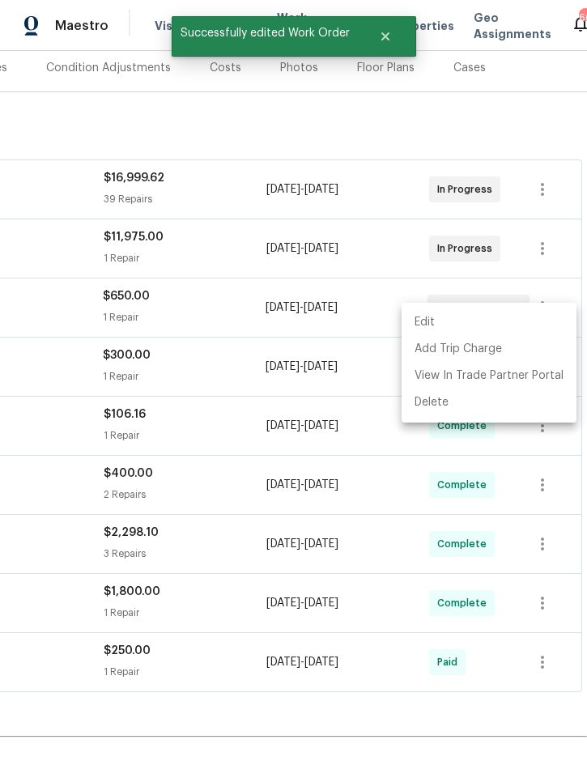
click at [456, 322] on li "Edit" at bounding box center [489, 322] width 175 height 27
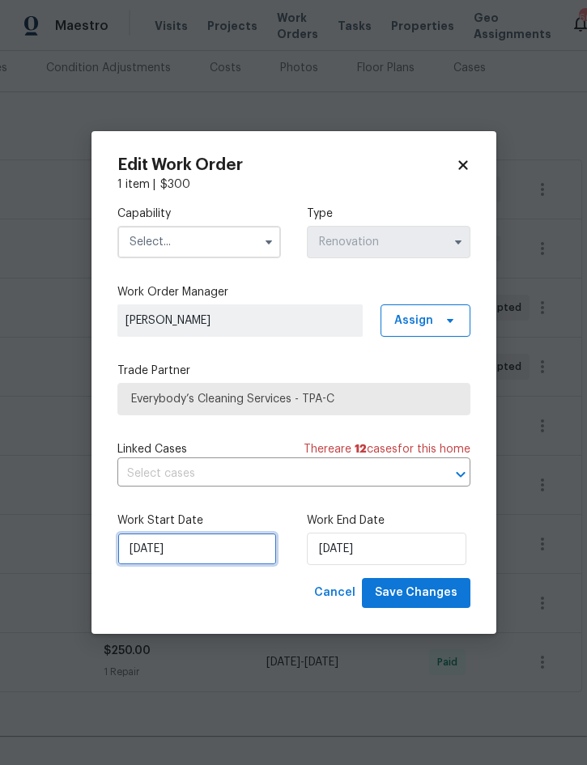
click at [228, 548] on input "[DATE]" at bounding box center [197, 549] width 160 height 32
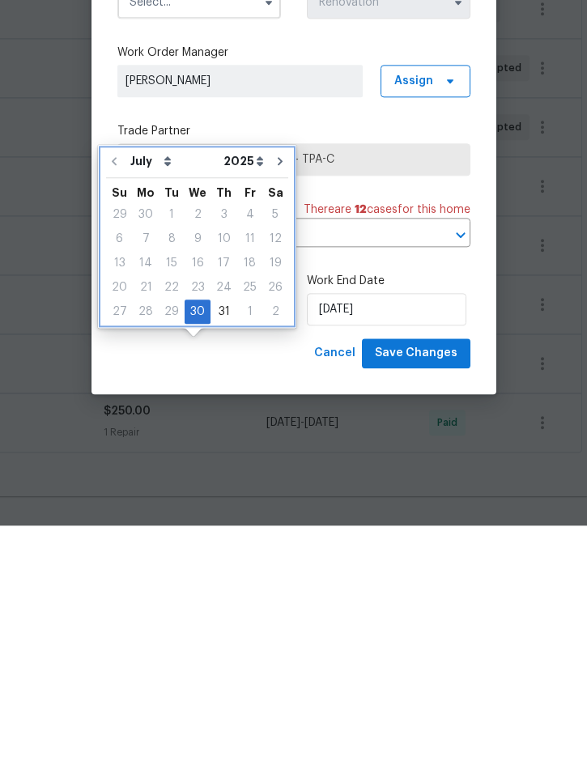
click at [283, 385] on button "Go to next month" at bounding box center [280, 401] width 24 height 32
type input "[DATE]"
select select "7"
type input "[DATE]"
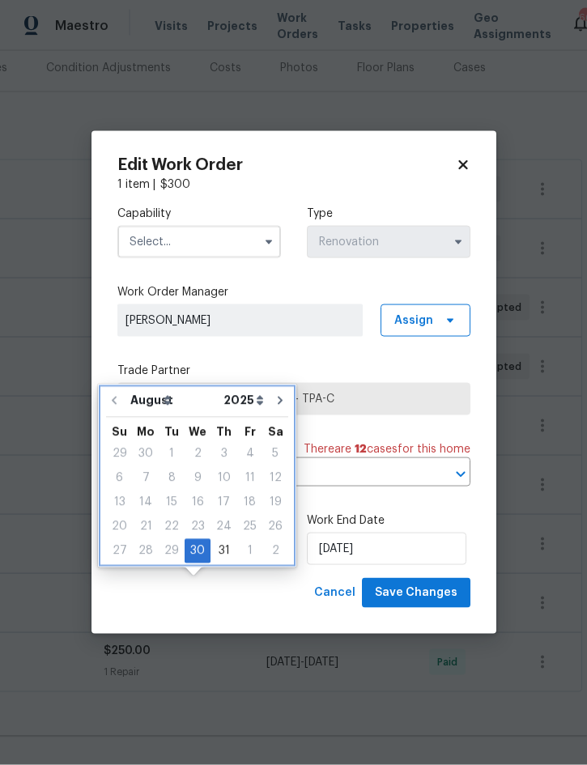
scroll to position [45, 0]
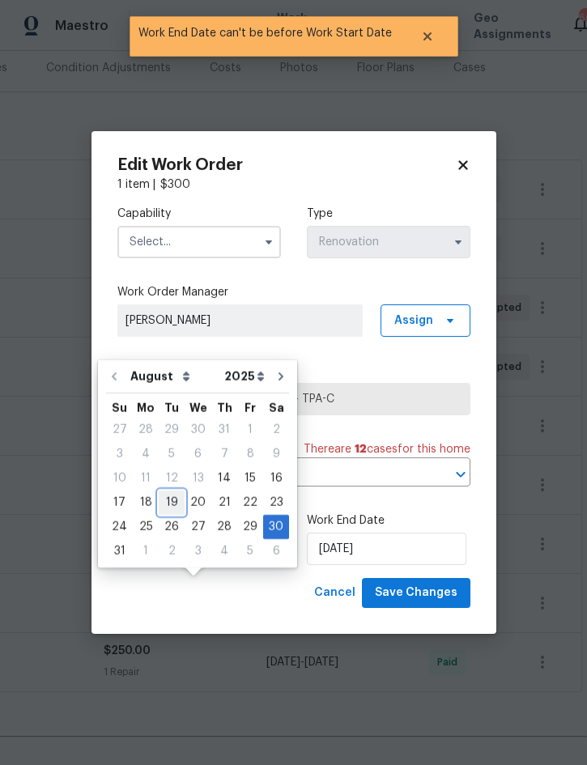
click at [166, 492] on div "19" at bounding box center [172, 503] width 26 height 23
type input "[DATE]"
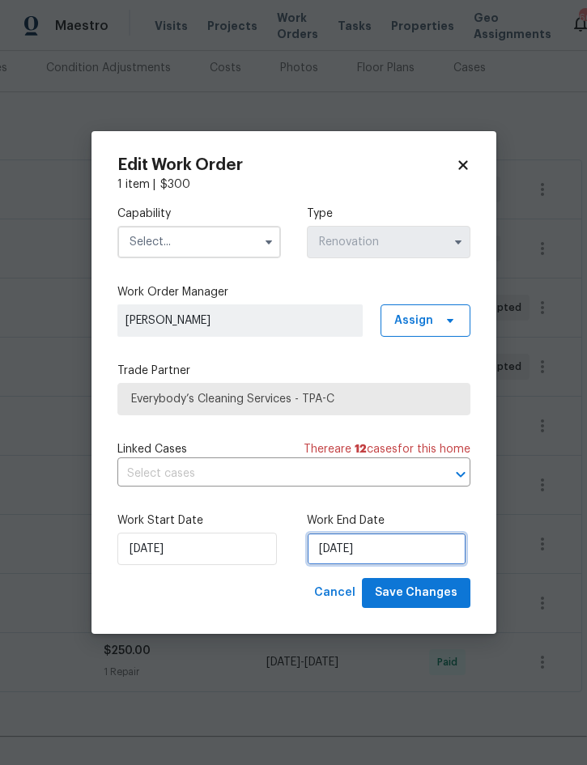
click at [373, 556] on input "[DATE]" at bounding box center [387, 549] width 160 height 32
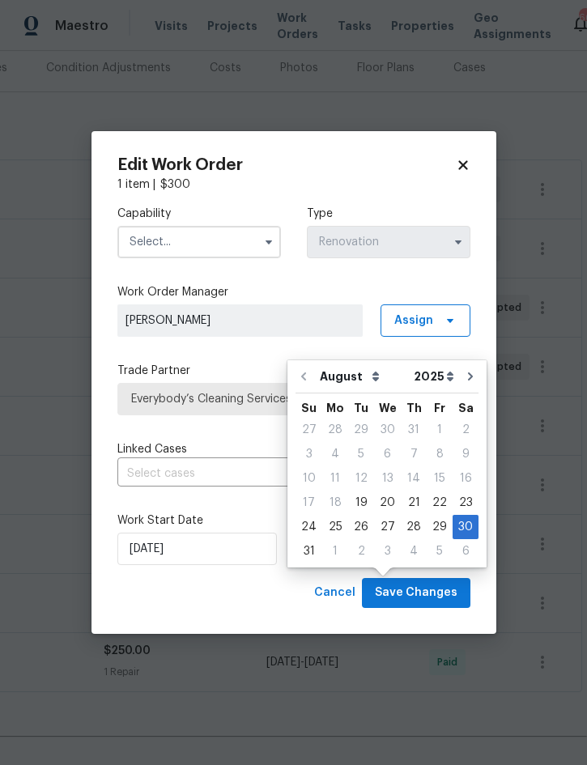
scroll to position [45, 0]
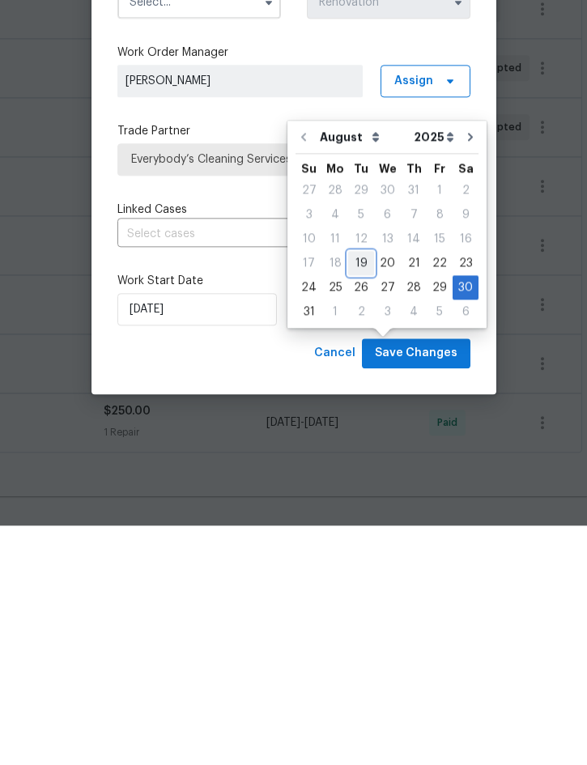
click at [357, 492] on div "19" at bounding box center [361, 503] width 26 height 23
type input "[DATE]"
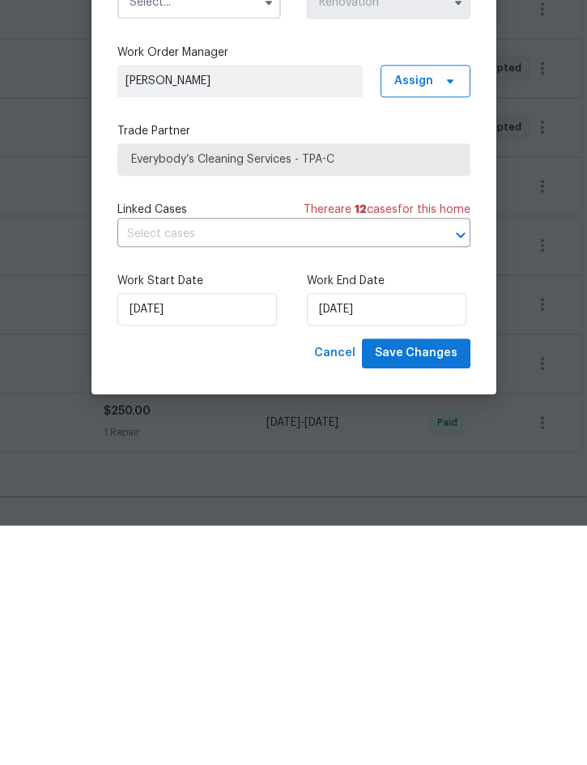
scroll to position [45, 0]
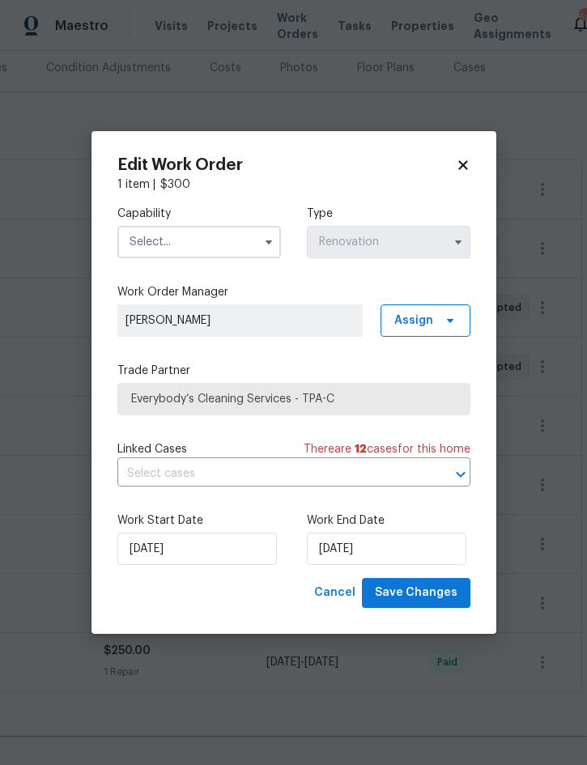
click at [224, 245] on input "text" at bounding box center [199, 242] width 164 height 32
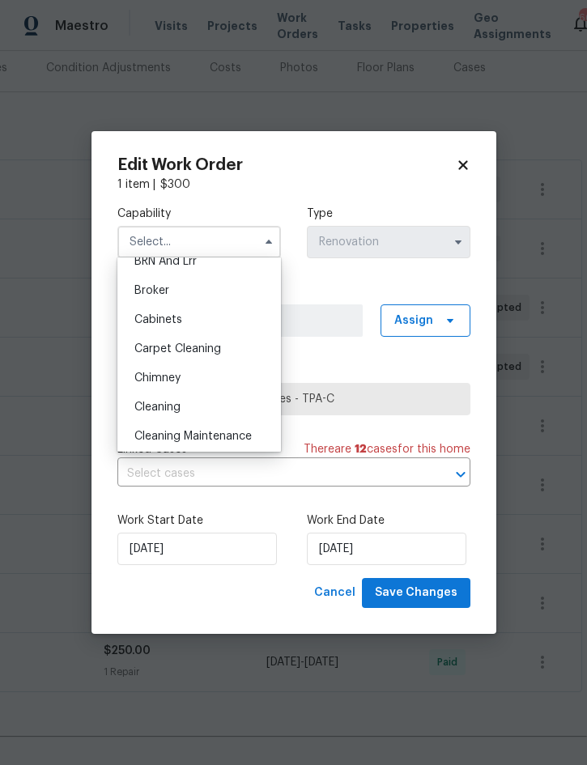
scroll to position [101, 0]
click at [192, 406] on div "Cleaning" at bounding box center [199, 408] width 156 height 29
type input "Cleaning"
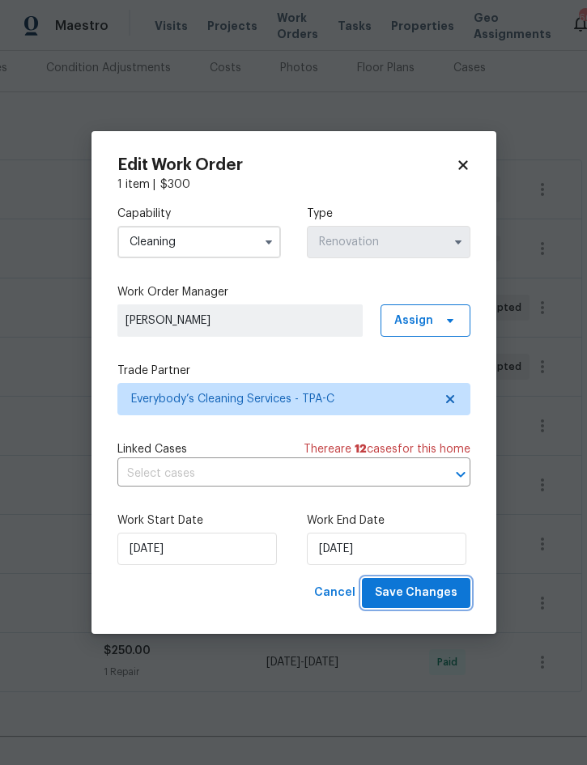
click at [418, 600] on span "Save Changes" at bounding box center [416, 593] width 83 height 20
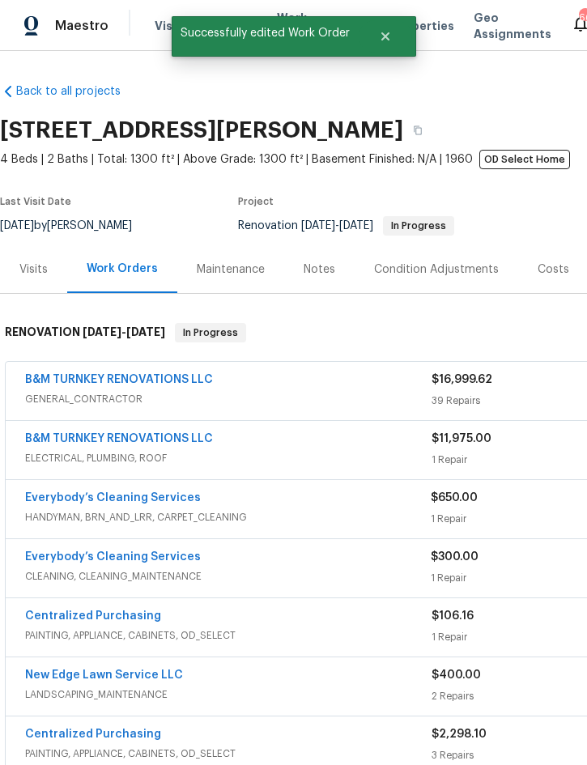
scroll to position [0, 0]
click at [317, 262] on div "Notes" at bounding box center [320, 270] width 32 height 16
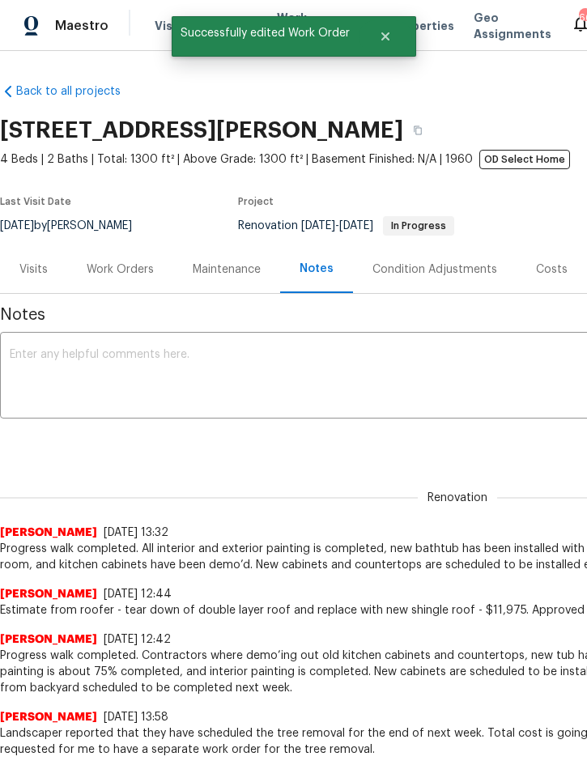
click at [210, 369] on textarea at bounding box center [458, 377] width 896 height 57
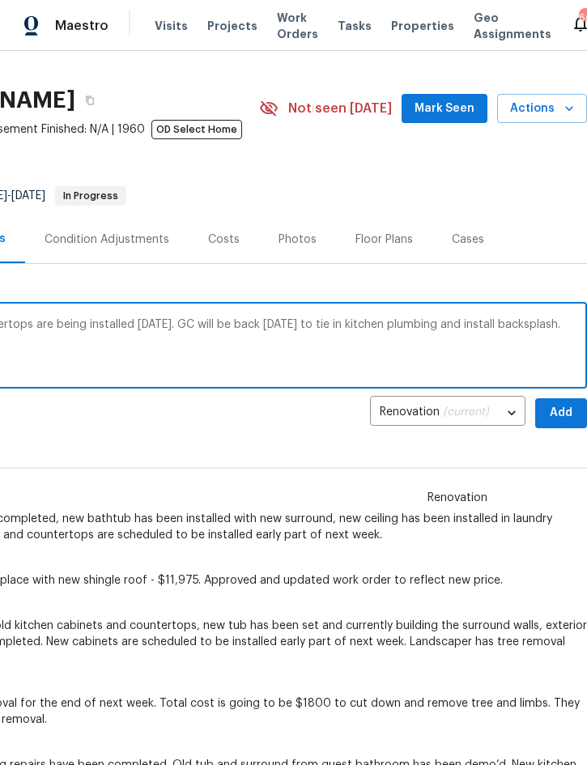
scroll to position [31, 328]
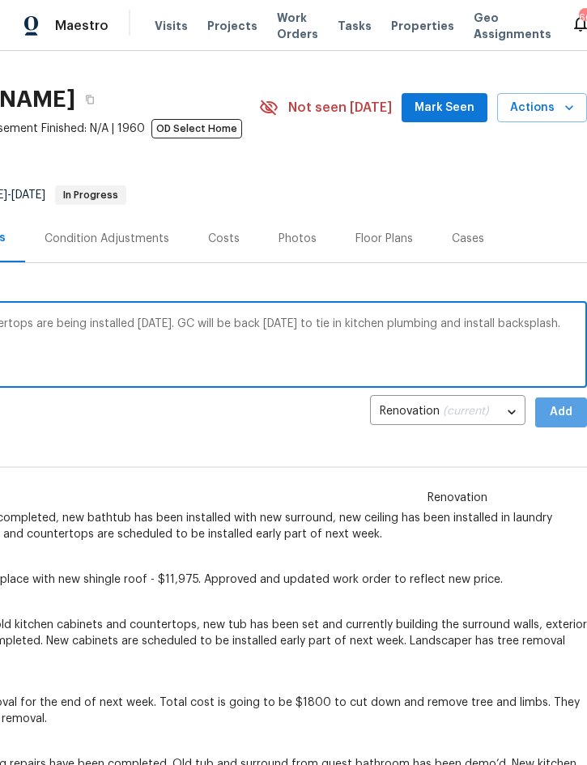
type textarea "New kitchen cabinets are being installed [DATE]. New countertops are being inst…"
click at [568, 414] on span "Add" at bounding box center [561, 413] width 26 height 20
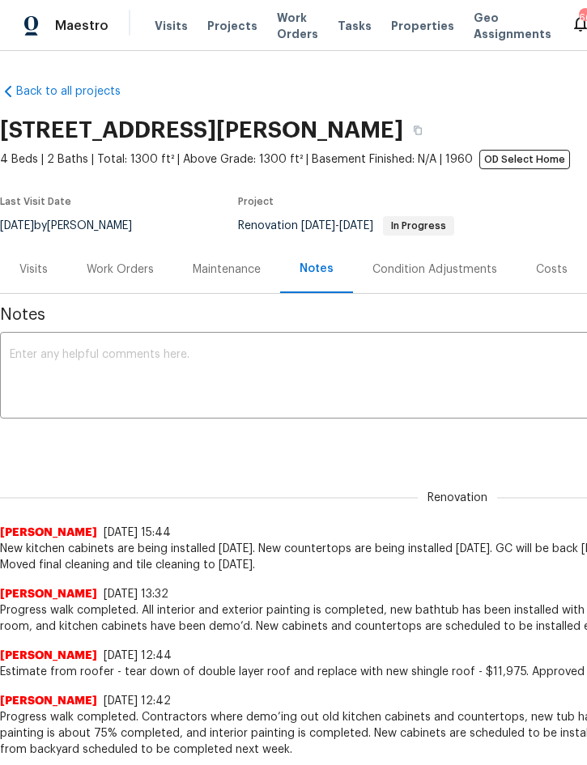
scroll to position [0, 0]
click at [548, 275] on div "Costs" at bounding box center [552, 270] width 32 height 16
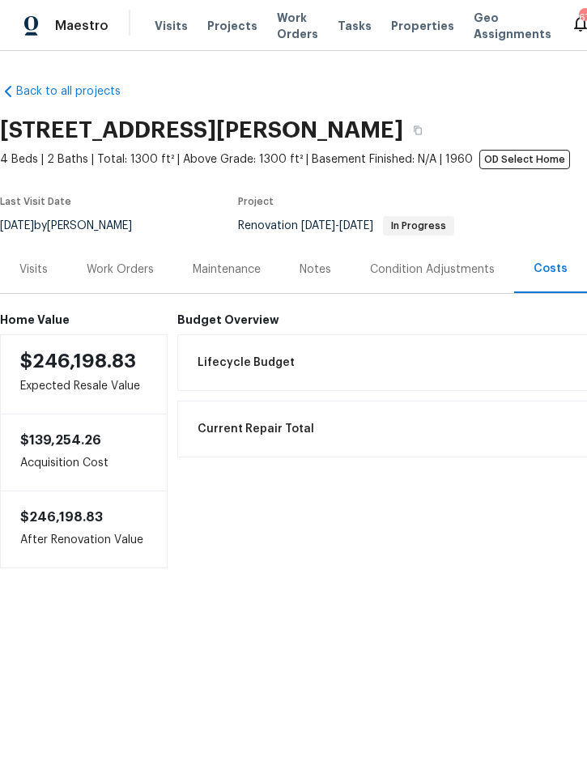
click at [126, 278] on div "Work Orders" at bounding box center [120, 270] width 67 height 16
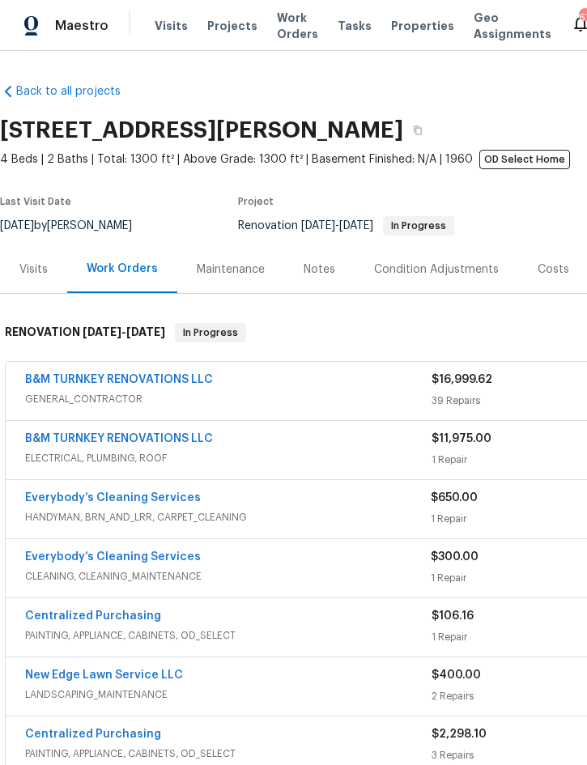
click at [458, 275] on div "Condition Adjustments" at bounding box center [436, 270] width 125 height 16
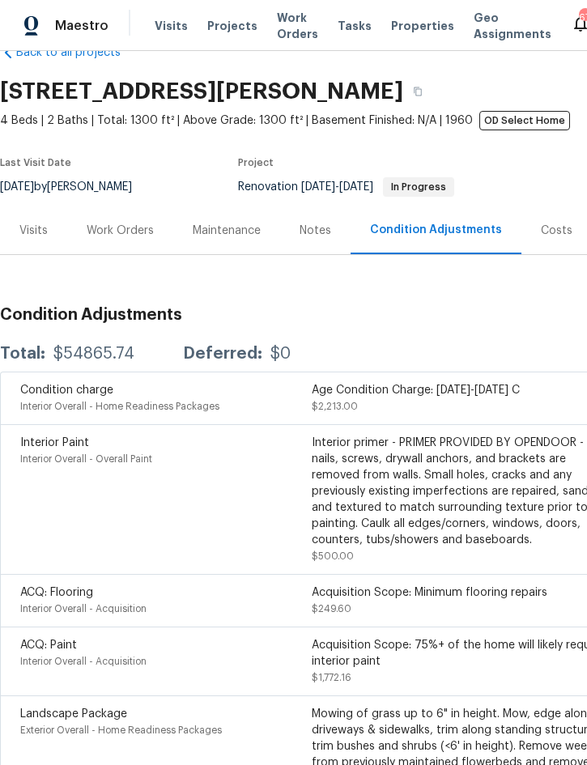
scroll to position [40, 0]
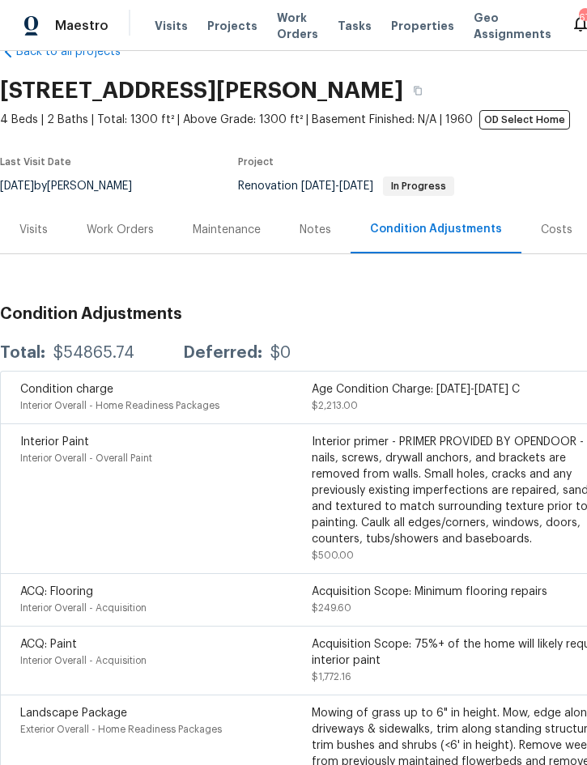
click at [551, 206] on div "Costs" at bounding box center [557, 230] width 70 height 48
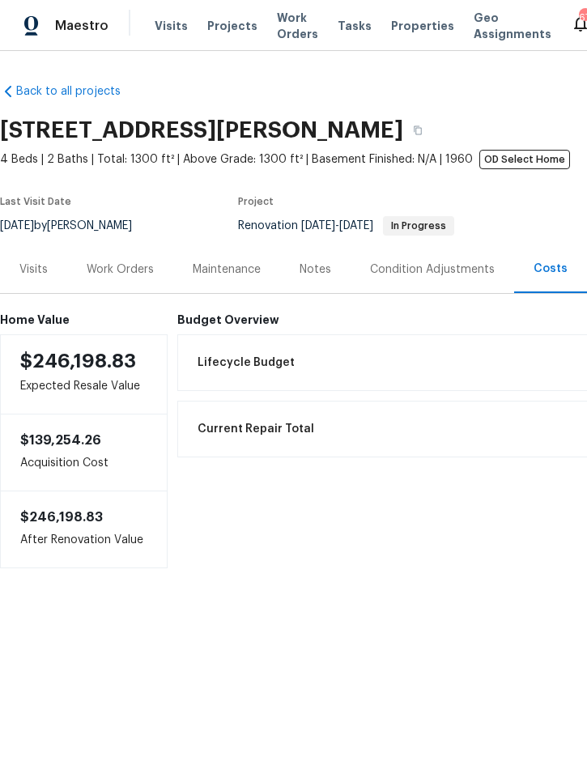
click at [232, 33] on span "Projects" at bounding box center [232, 26] width 50 height 16
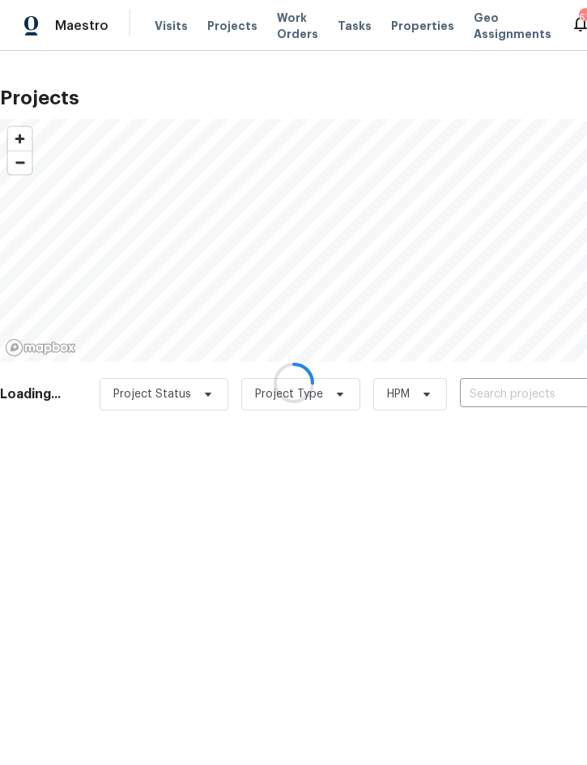
click at [511, 394] on div at bounding box center [293, 382] width 587 height 765
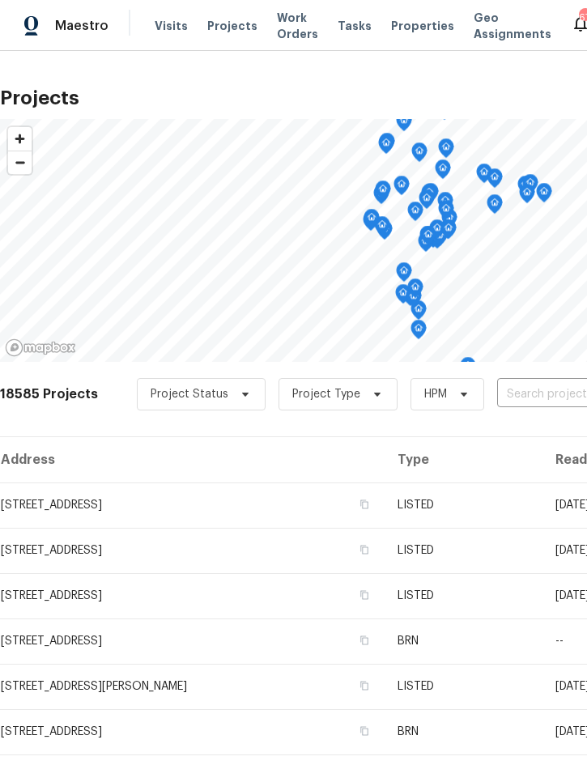
click at [526, 390] on input "text" at bounding box center [589, 394] width 185 height 25
type input "5030 cr"
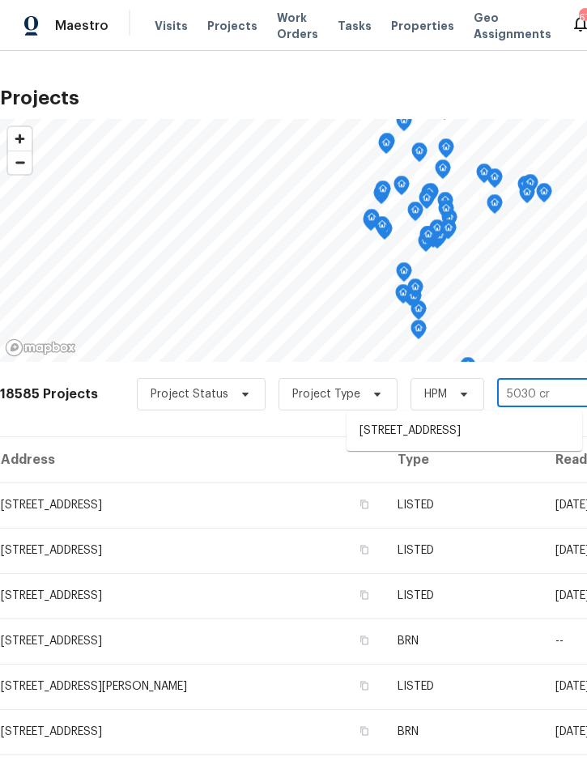
click at [472, 435] on li "5030 Creekview Ln, Lakeland, FL 33811" at bounding box center [465, 431] width 236 height 27
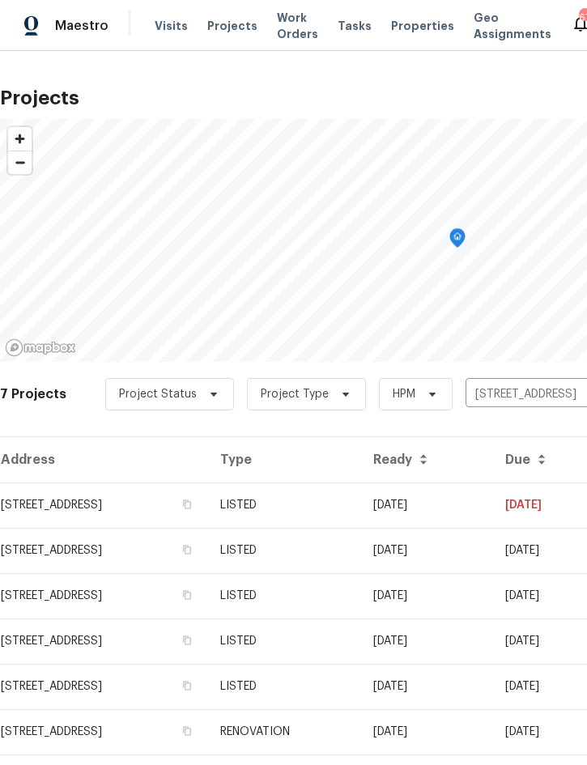
click at [360, 501] on td "LISTED" at bounding box center [283, 505] width 153 height 45
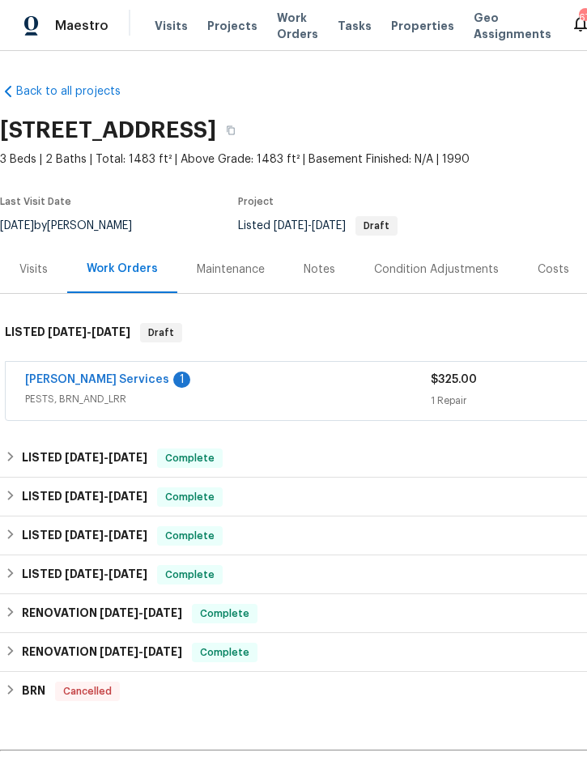
click at [73, 374] on link "Massey Services" at bounding box center [97, 379] width 144 height 11
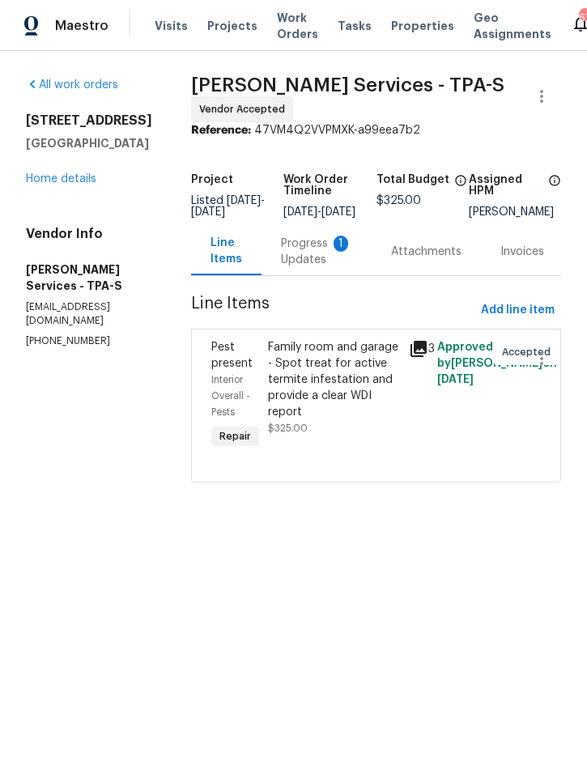
click at [352, 268] on div "Progress Updates 1" at bounding box center [316, 252] width 71 height 32
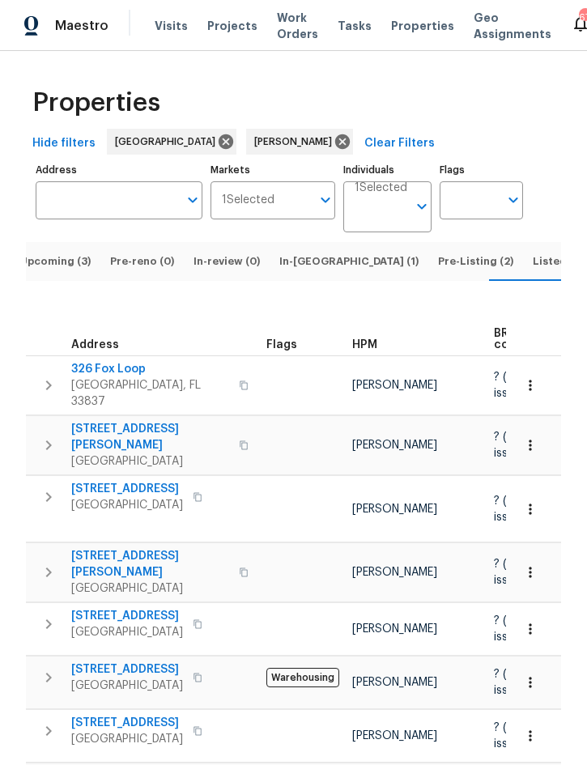
click at [71, 271] on span "Upcoming (3)" at bounding box center [54, 262] width 71 height 18
